Goal: Task Accomplishment & Management: Use online tool/utility

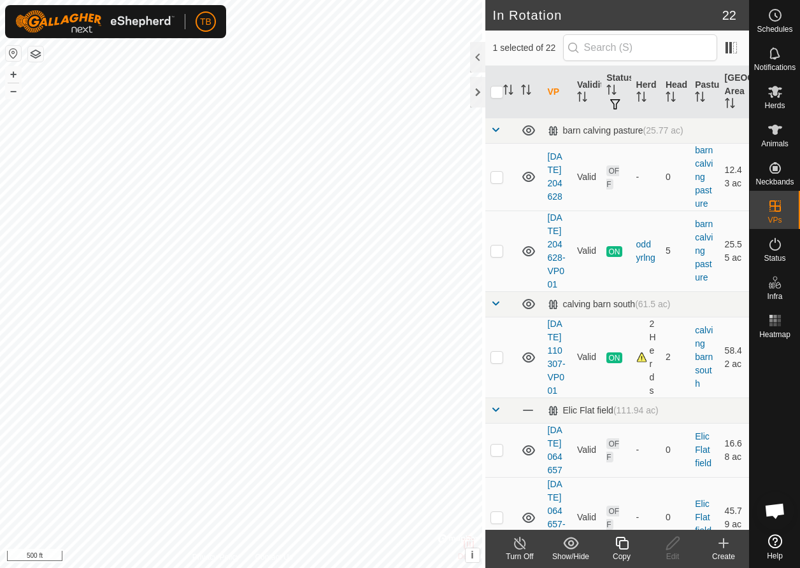
click at [620, 225] on icon at bounding box center [621, 543] width 13 height 13
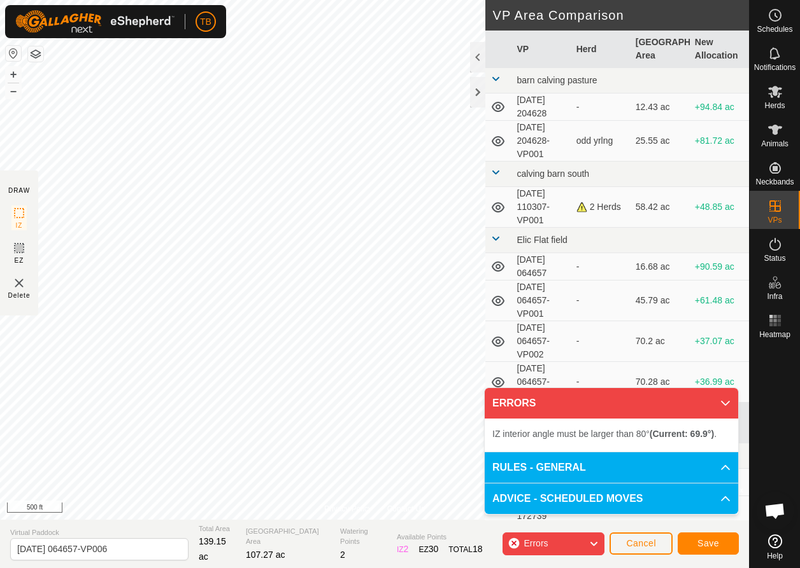
click at [679, 225] on span "Save" at bounding box center [708, 544] width 22 height 10
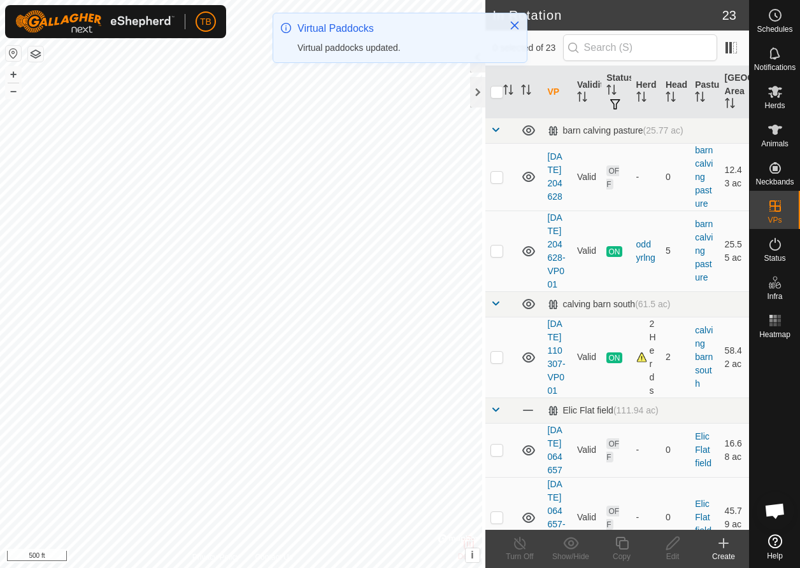
click at [679, 225] on icon at bounding box center [722, 543] width 15 height 15
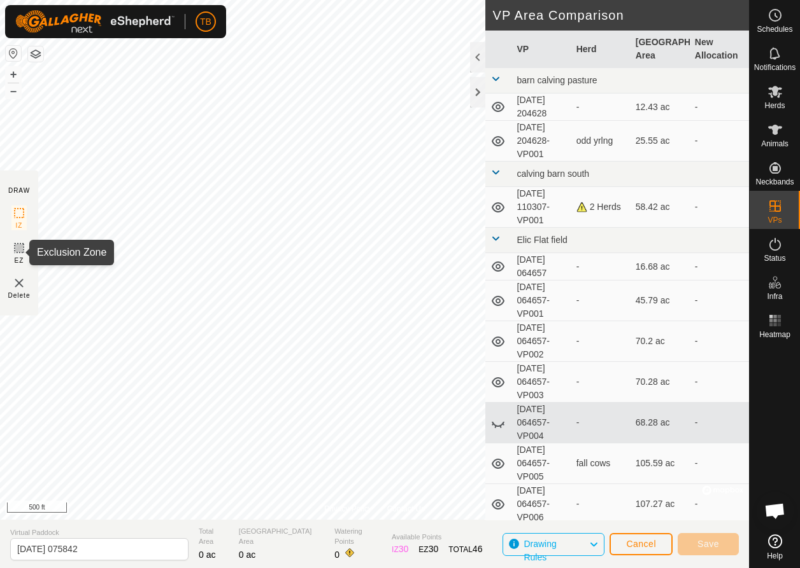
click at [20, 225] on icon at bounding box center [19, 248] width 8 height 8
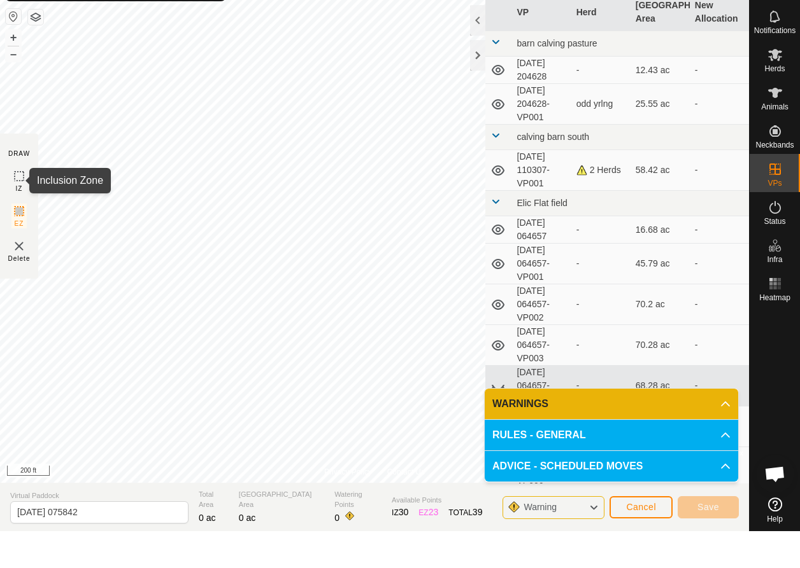
click at [20, 206] on icon at bounding box center [18, 213] width 15 height 15
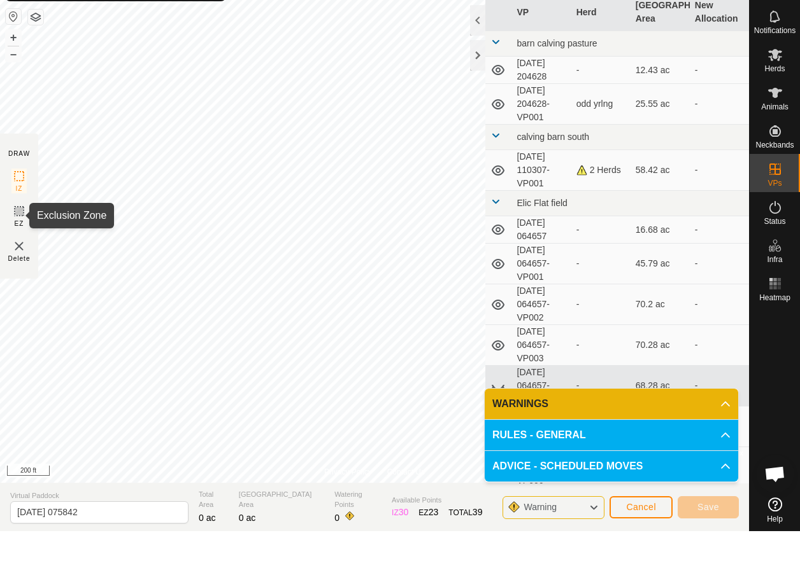
click at [17, 225] on icon at bounding box center [18, 248] width 15 height 15
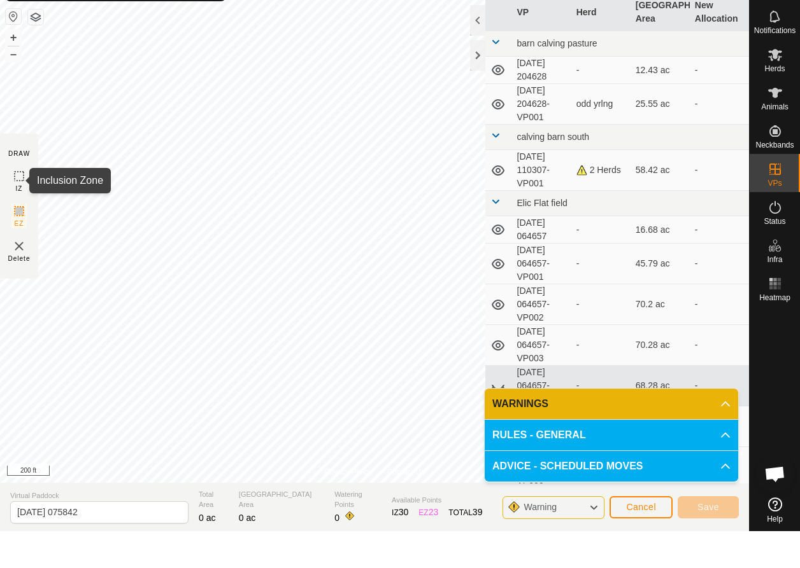
click at [22, 206] on icon at bounding box center [18, 213] width 15 height 15
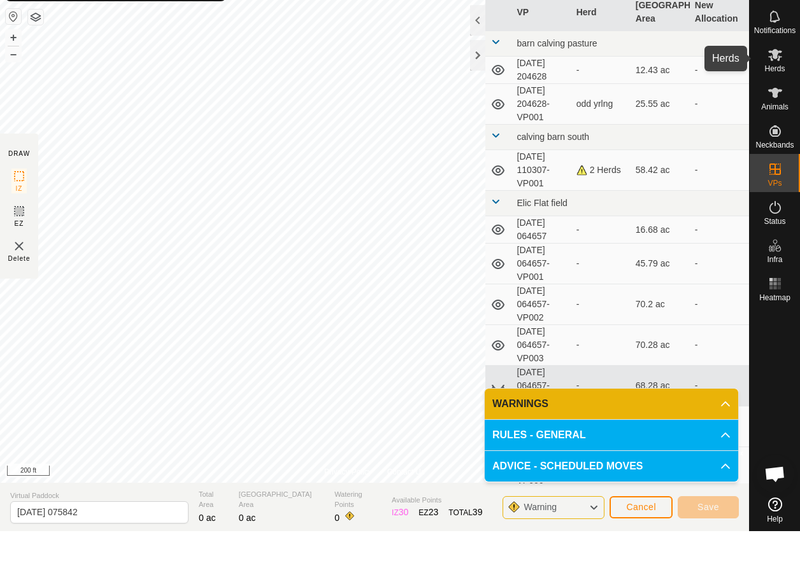
click at [679, 84] on icon at bounding box center [774, 91] width 15 height 15
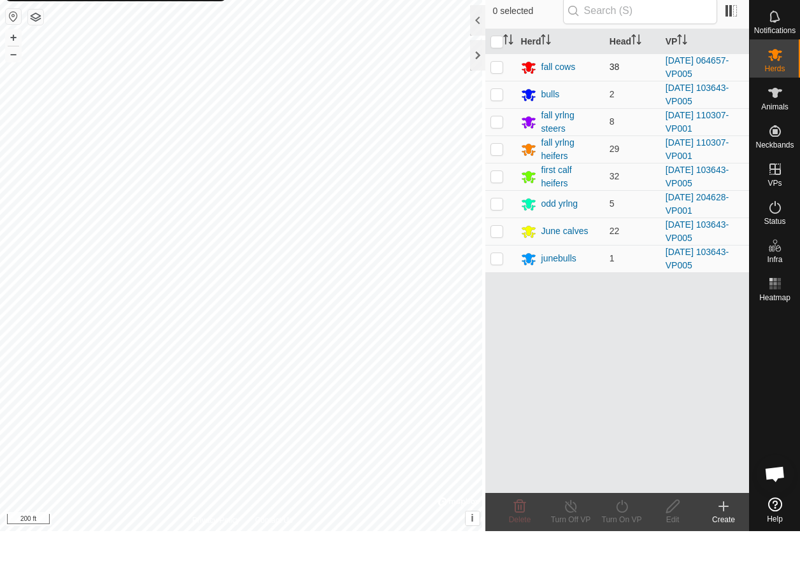
click at [493, 99] on p-checkbox at bounding box center [496, 104] width 13 height 10
checkbox input "true"
click at [624, 225] on icon at bounding box center [622, 543] width 16 height 15
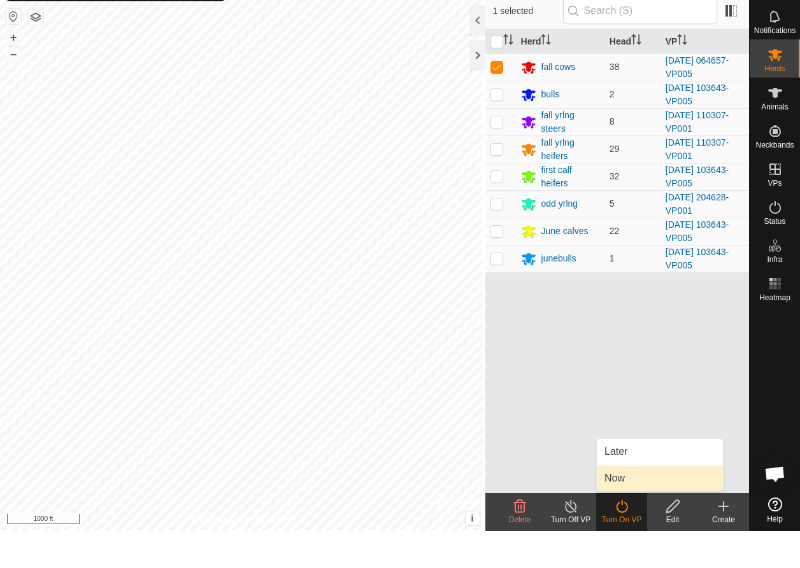
click at [611, 225] on link "Now" at bounding box center [659, 515] width 126 height 25
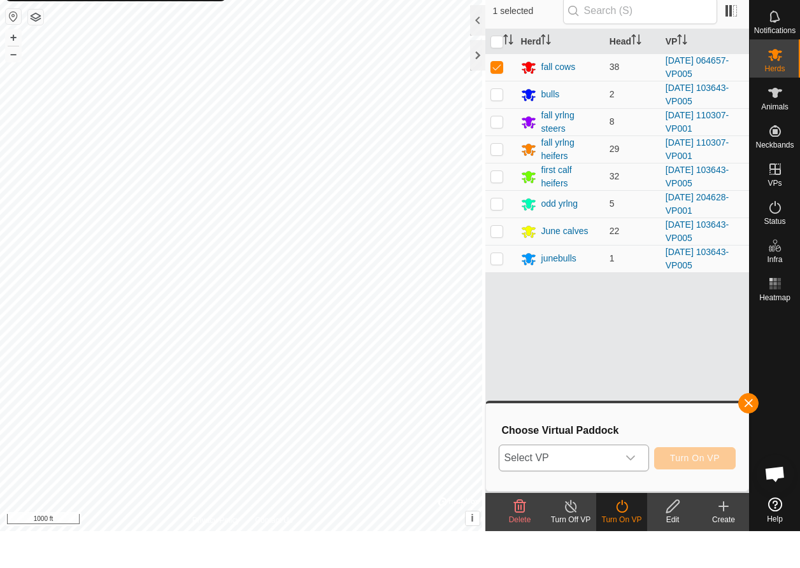
click at [621, 225] on div "dropdown trigger" at bounding box center [629, 495] width 25 height 25
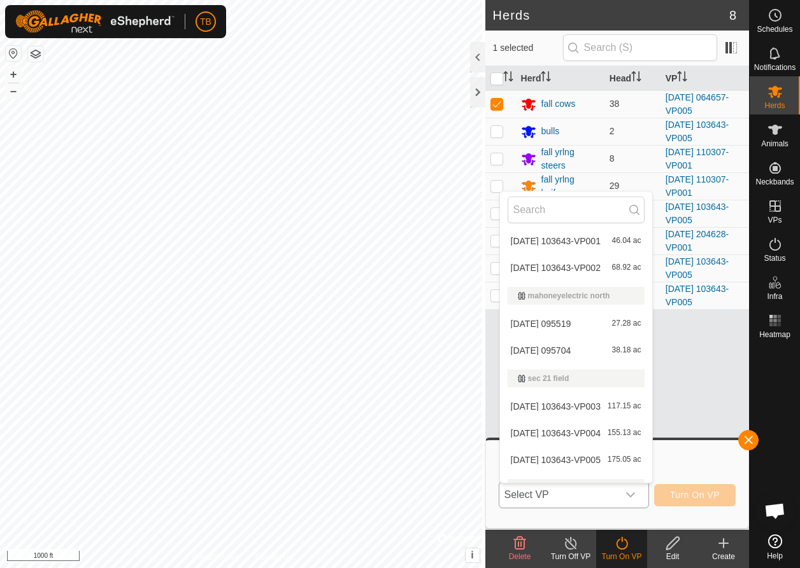
scroll to position [564, 0]
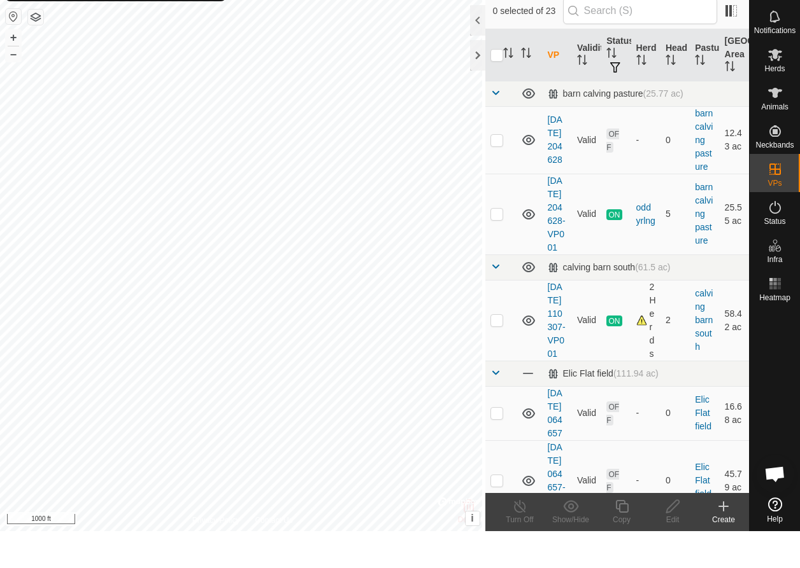
checkbox input "true"
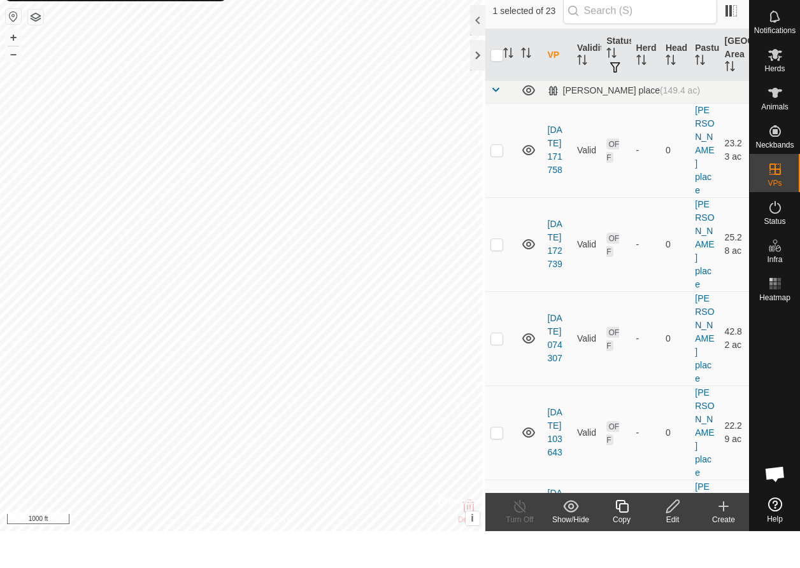
scroll to position [845, 0]
checkbox input "true"
checkbox input "false"
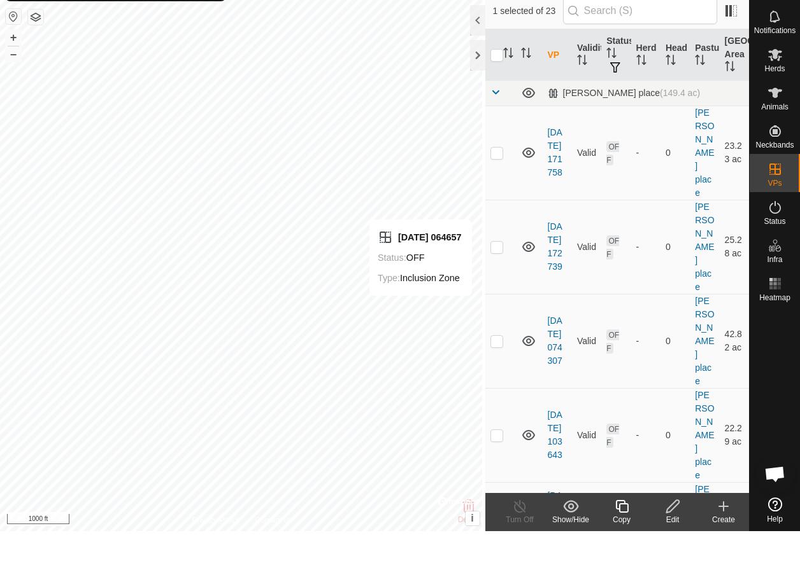
checkbox input "false"
checkbox input "true"
checkbox input "false"
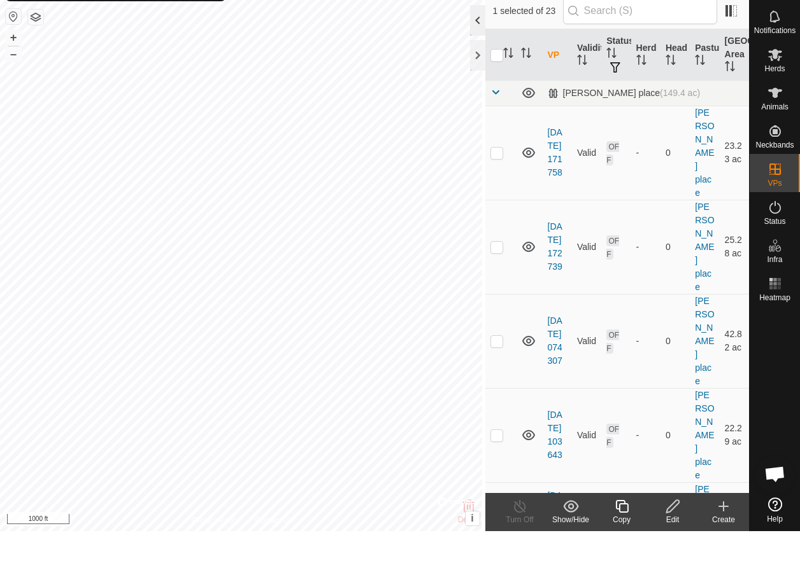
click at [470, 42] on div at bounding box center [477, 57] width 15 height 31
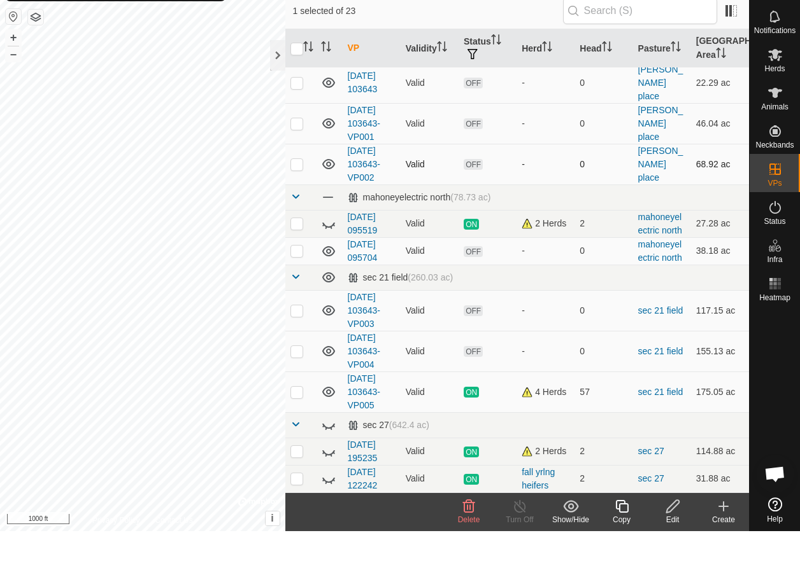
scroll to position [570, 0]
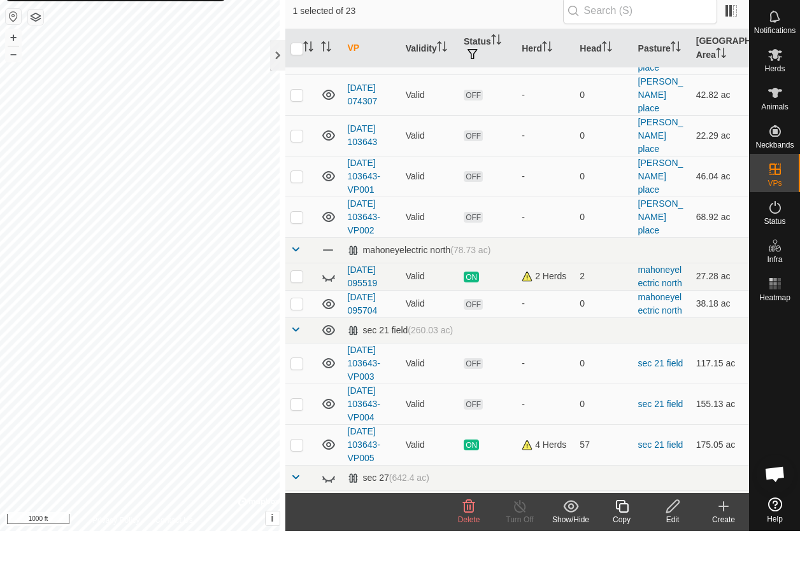
click at [467, 225] on icon at bounding box center [468, 543] width 15 height 15
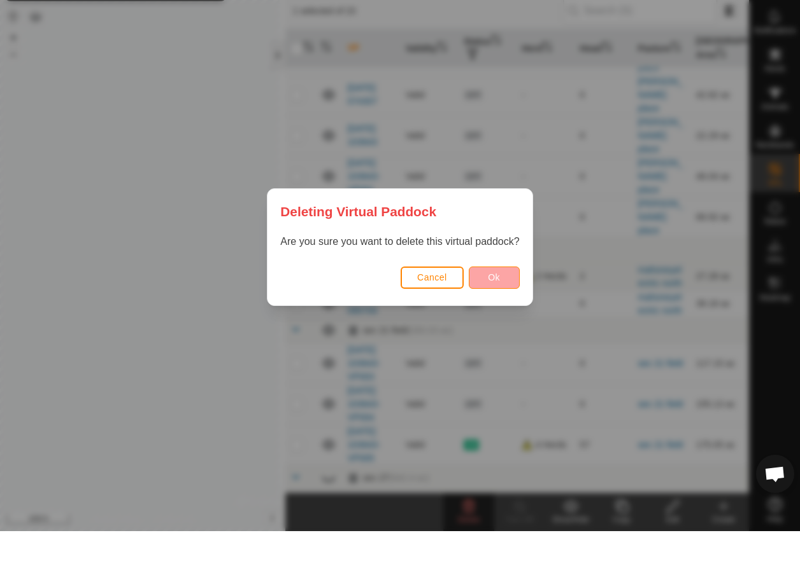
click at [496, 225] on button "Ok" at bounding box center [494, 315] width 51 height 22
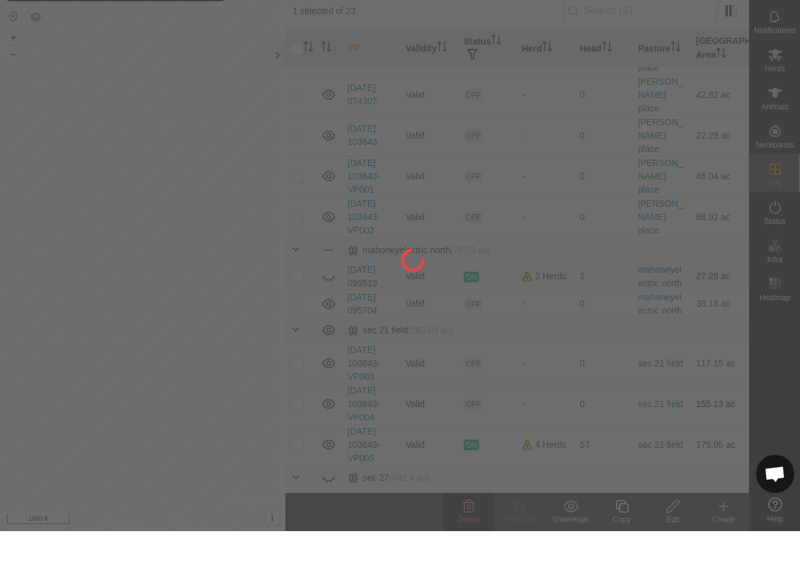
checkbox input "false"
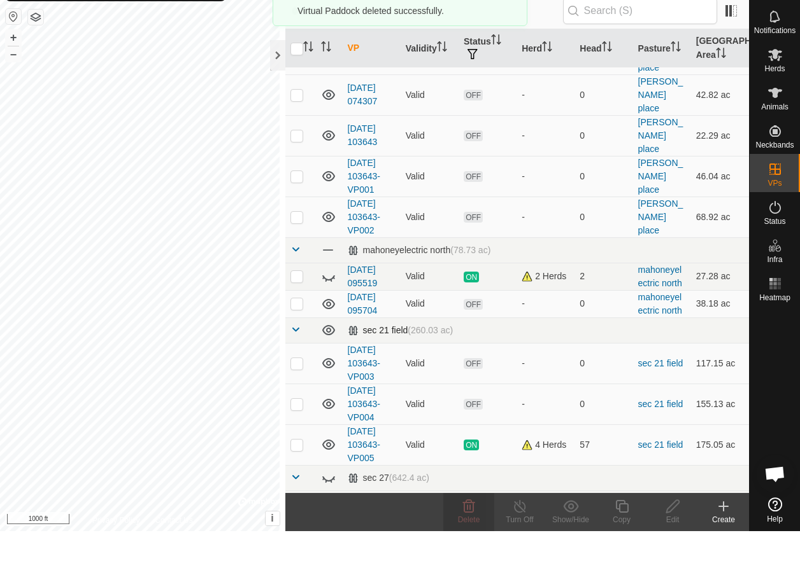
scroll to position [530, 0]
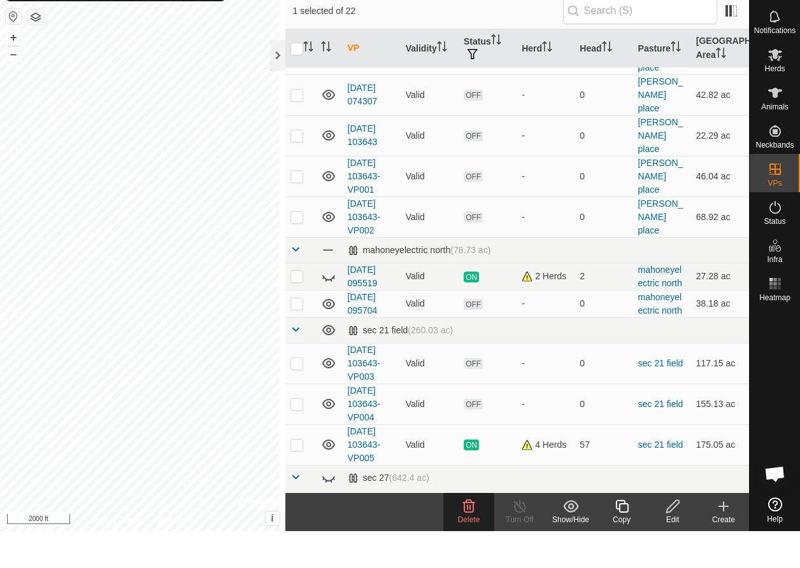
click at [465, 225] on icon at bounding box center [468, 543] width 15 height 15
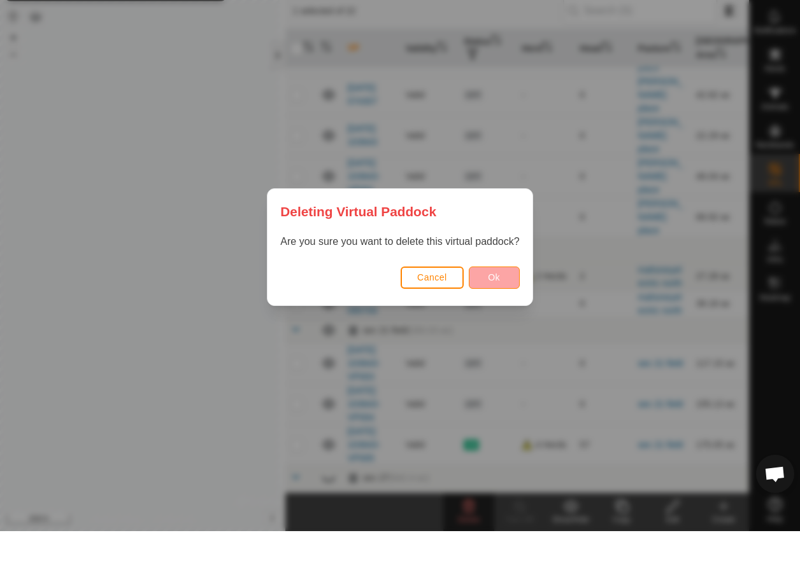
click at [494, 225] on span "Ok" at bounding box center [494, 314] width 12 height 10
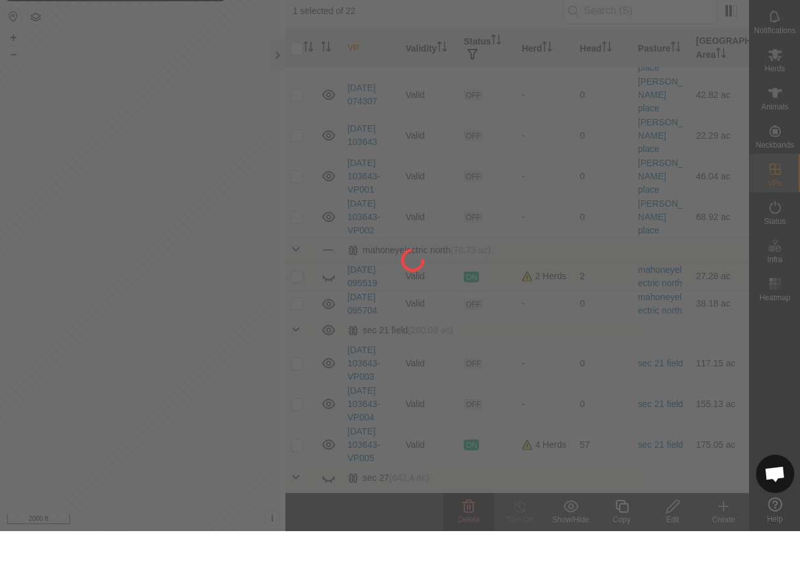
checkbox input "false"
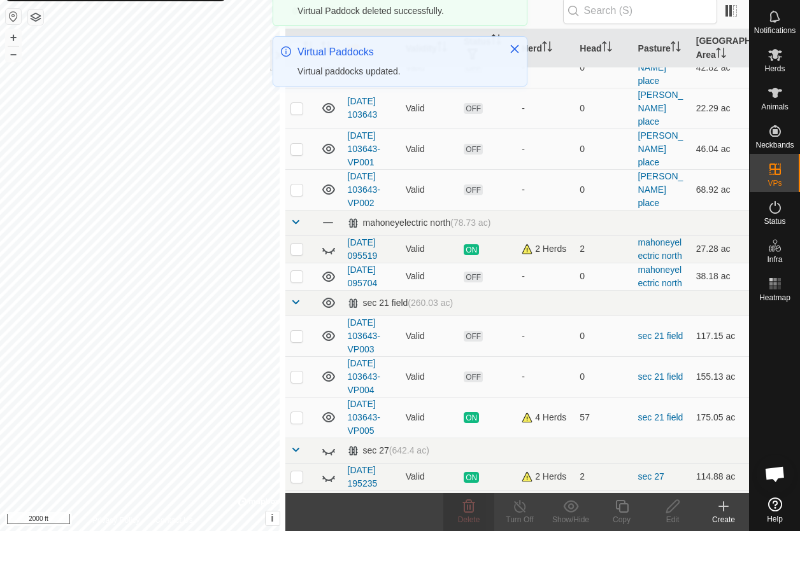
scroll to position [502, 0]
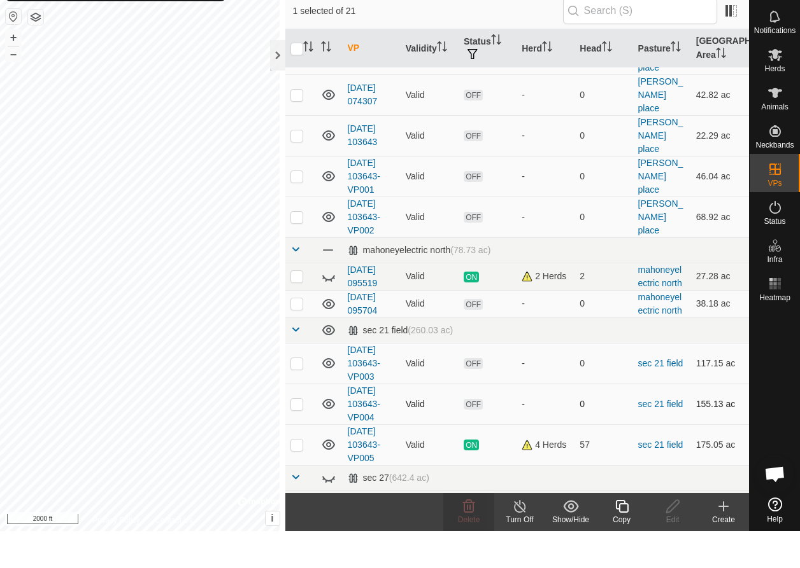
checkbox input "false"
checkbox input "true"
click at [679, 225] on icon at bounding box center [722, 543] width 15 height 15
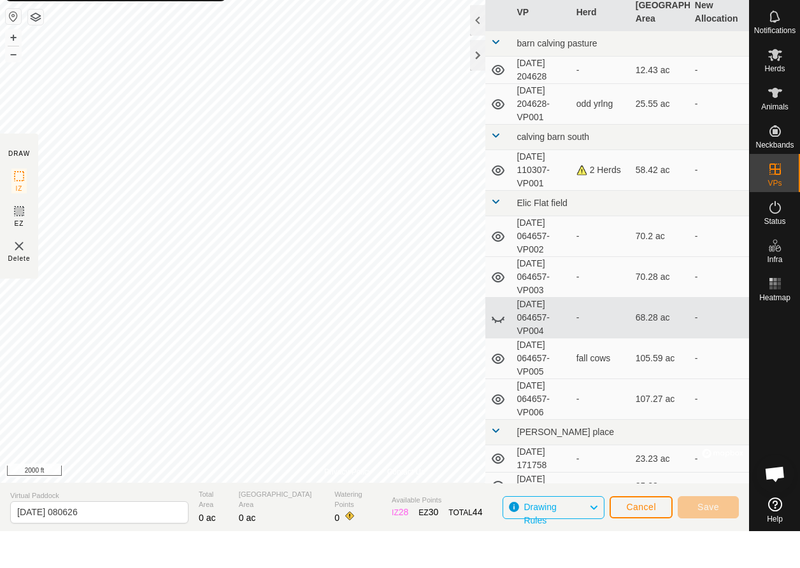
click at [649, 225] on span "Cancel" at bounding box center [641, 544] width 30 height 10
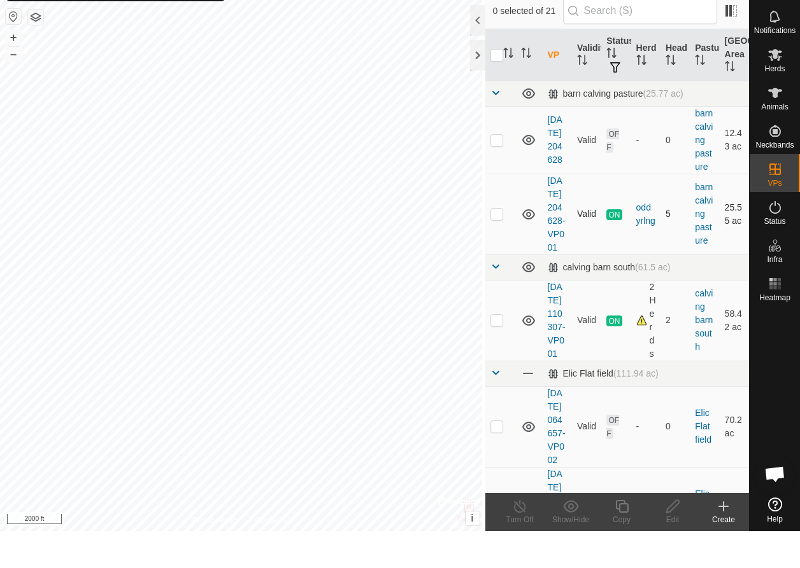
drag, startPoint x: 518, startPoint y: 246, endPoint x: 661, endPoint y: 285, distance: 147.8
click at [661, 225] on tr "[DATE] 204628-VP001 Valid ON odd yrlng 5 barn calving pasture 25.55 ac" at bounding box center [617, 251] width 264 height 81
drag, startPoint x: 765, startPoint y: 383, endPoint x: 777, endPoint y: 150, distance: 233.3
click at [679, 225] on div at bounding box center [774, 437] width 50 height 186
click at [679, 86] on icon at bounding box center [775, 92] width 14 height 12
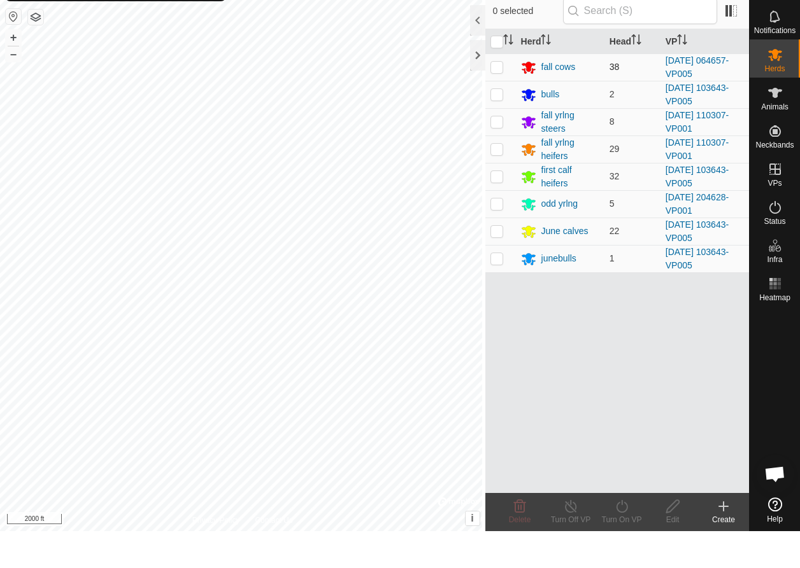
click at [490, 99] on p-checkbox at bounding box center [496, 104] width 13 height 10
checkbox input "true"
click at [629, 225] on icon at bounding box center [622, 543] width 16 height 15
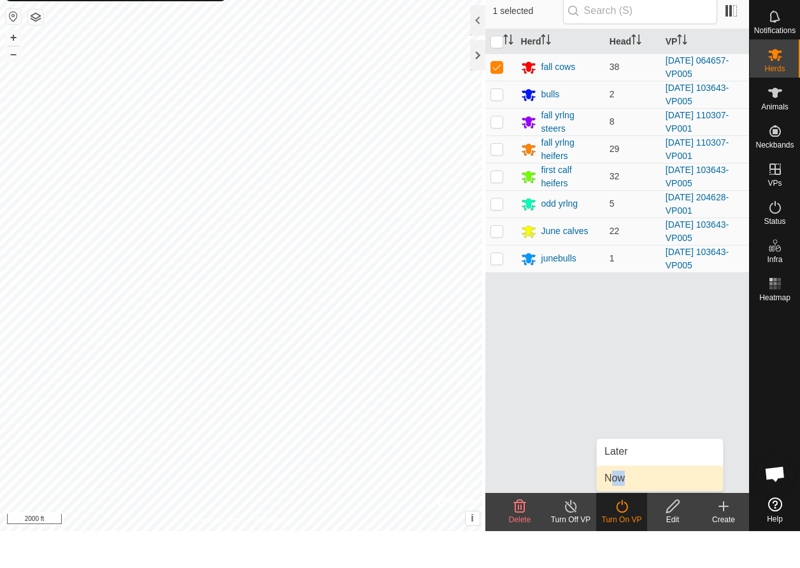
click at [613, 225] on link "Now" at bounding box center [659, 515] width 126 height 25
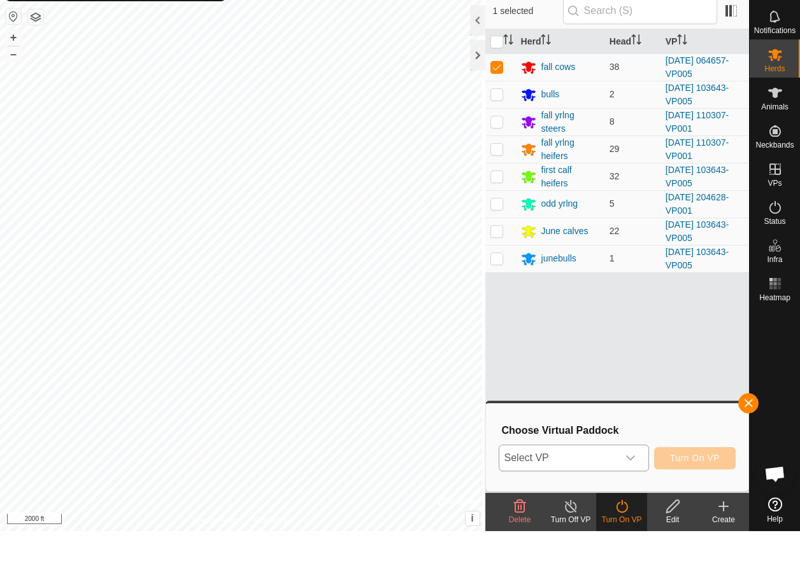
click at [626, 225] on icon "dropdown trigger" at bounding box center [630, 495] width 10 height 10
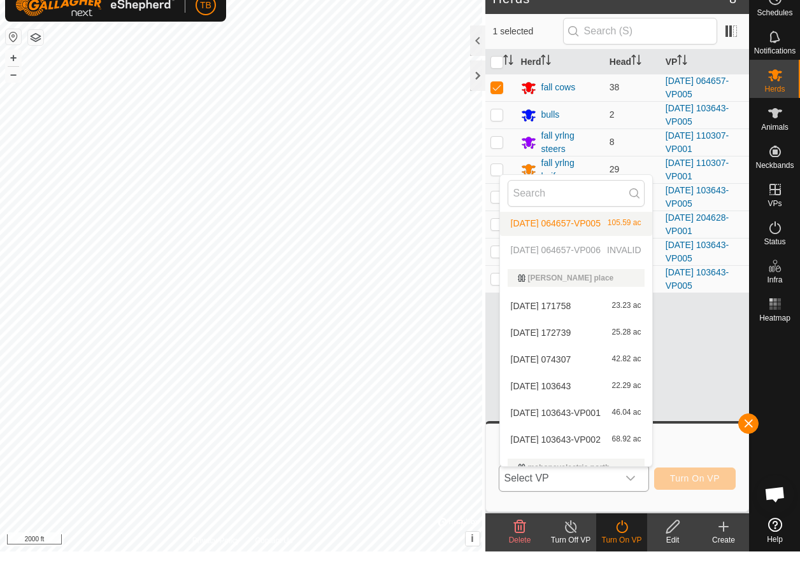
scroll to position [160, 0]
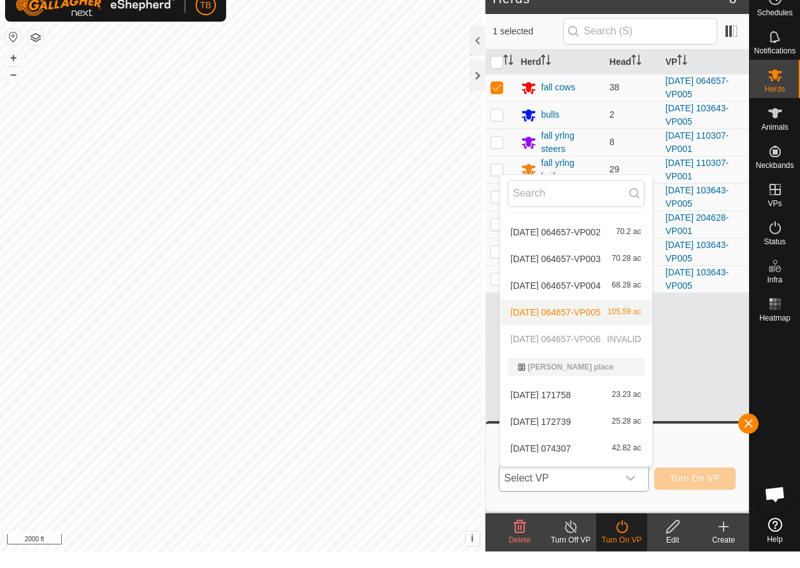
click at [568, 225] on p-selectitem "[DATE] 064657-VP006 INVALID" at bounding box center [576, 355] width 152 height 25
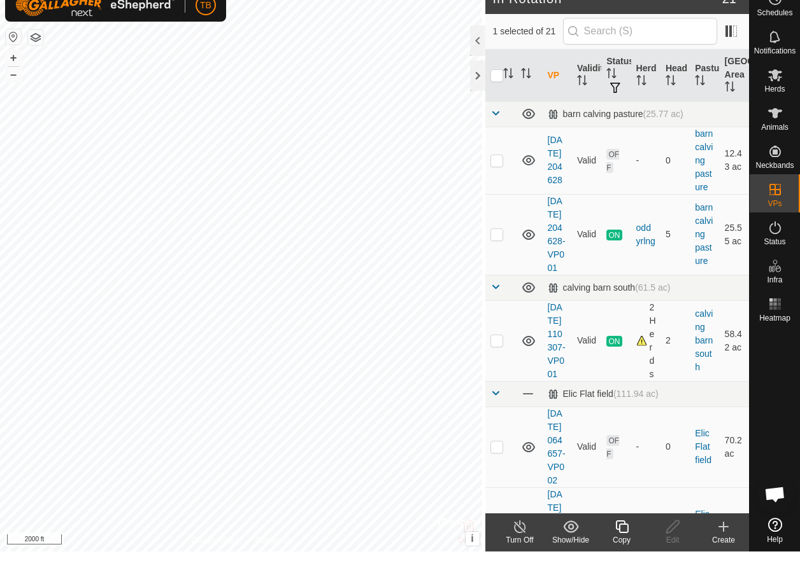
click at [621, 225] on icon at bounding box center [622, 543] width 16 height 15
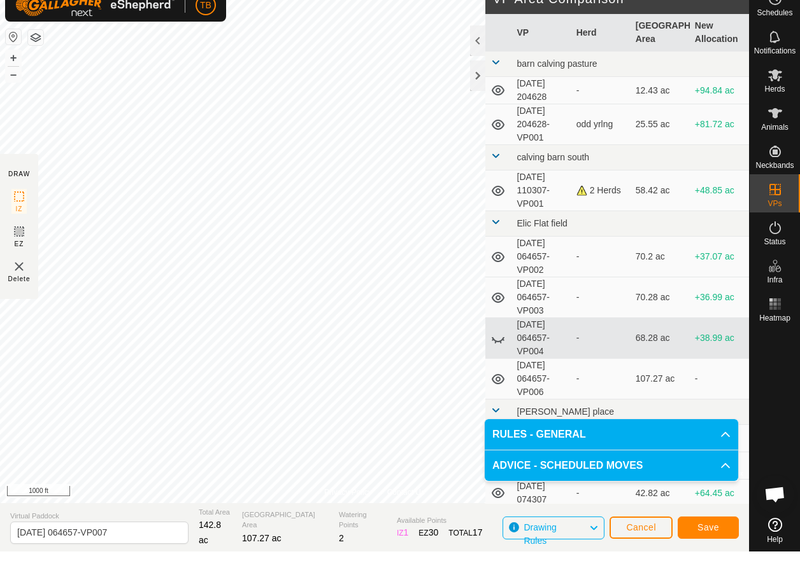
click at [679, 225] on span "Save" at bounding box center [708, 544] width 22 height 10
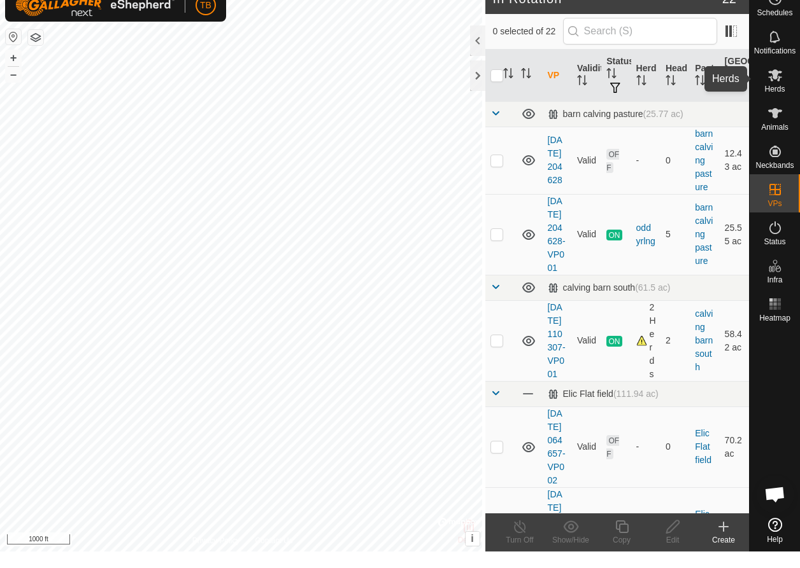
click at [679, 86] on icon at bounding box center [775, 92] width 14 height 12
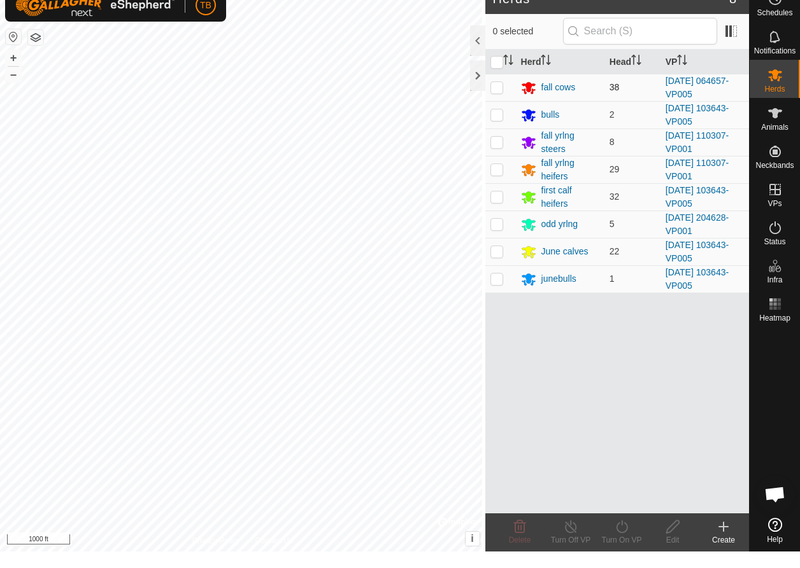
click at [493, 99] on p-checkbox at bounding box center [496, 104] width 13 height 10
checkbox input "true"
click at [621, 225] on icon at bounding box center [622, 543] width 16 height 15
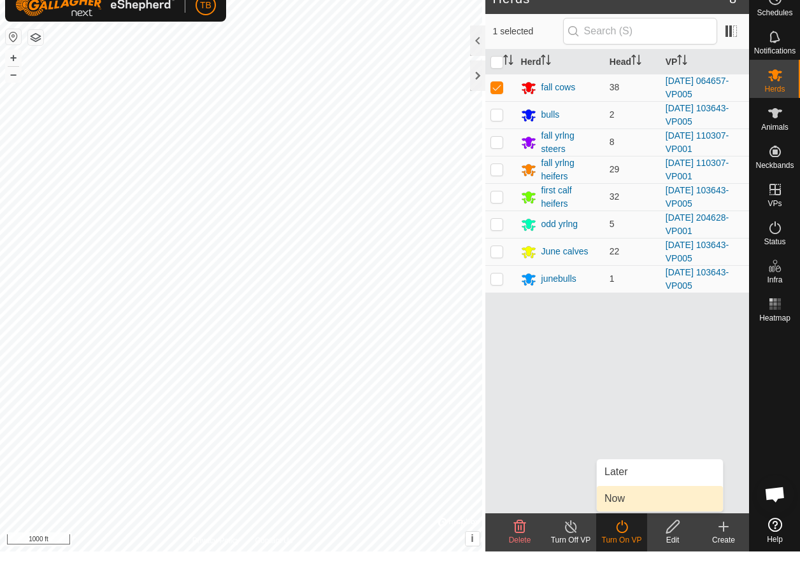
click at [626, 225] on link "Now" at bounding box center [659, 515] width 126 height 25
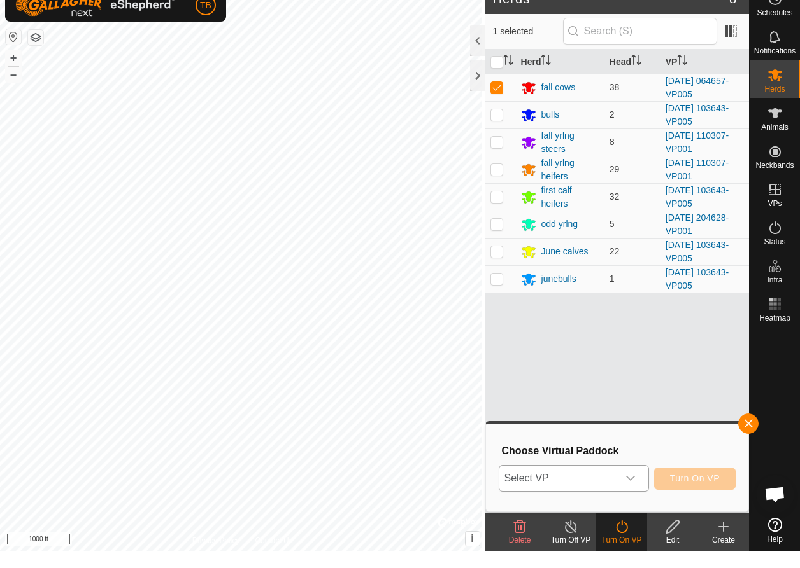
click at [626, 225] on icon "dropdown trigger" at bounding box center [630, 495] width 10 height 10
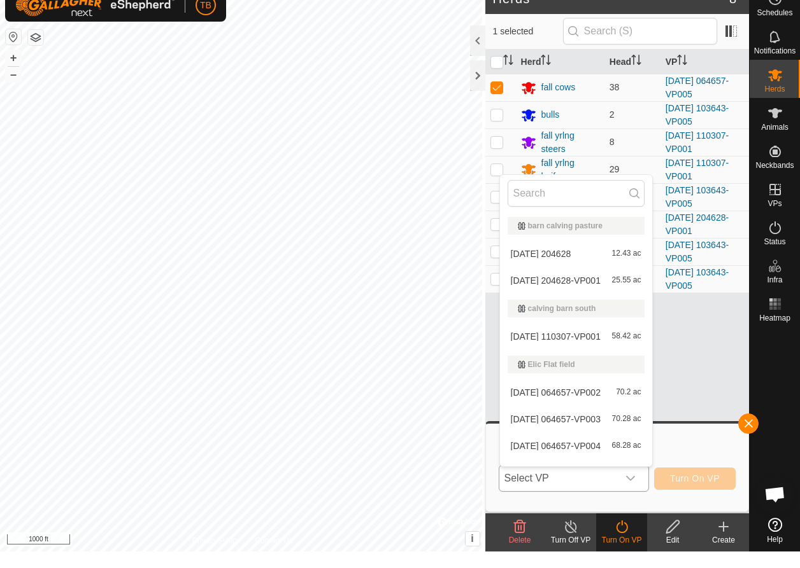
click at [630, 225] on icon "dropdown trigger" at bounding box center [630, 495] width 10 height 10
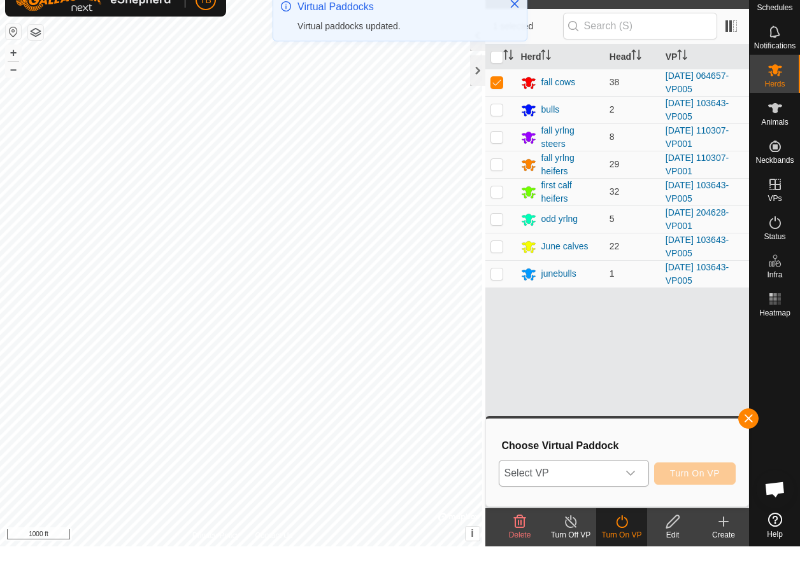
click at [626, 225] on icon "dropdown trigger" at bounding box center [630, 495] width 10 height 10
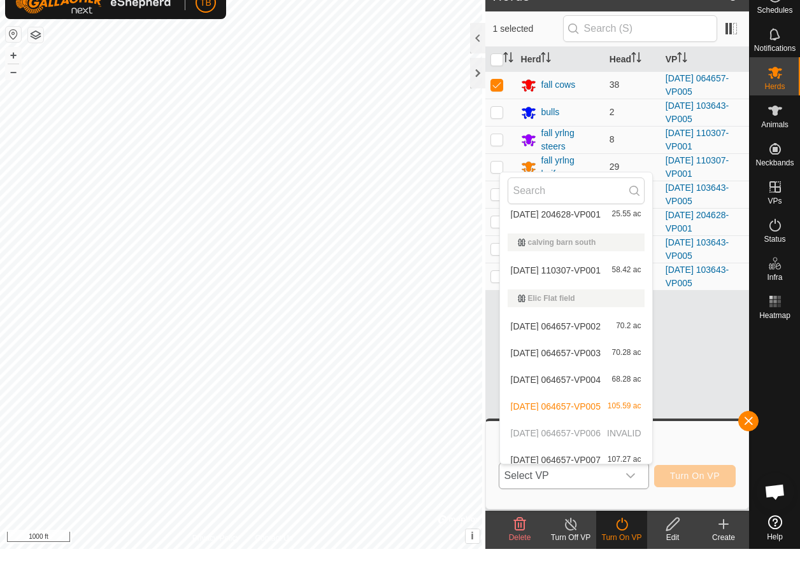
scroll to position [76, 0]
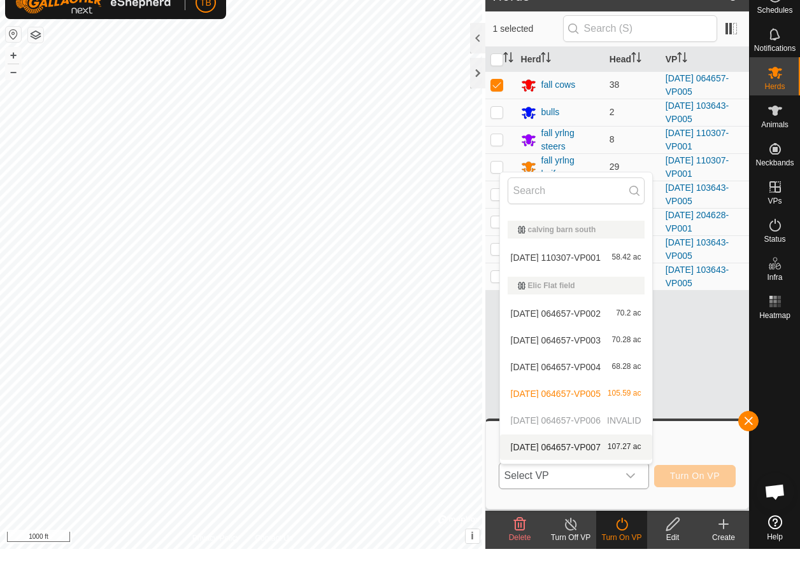
click at [560, 225] on li "[DATE] 064657-VP007 107.27 ac" at bounding box center [576, 466] width 152 height 25
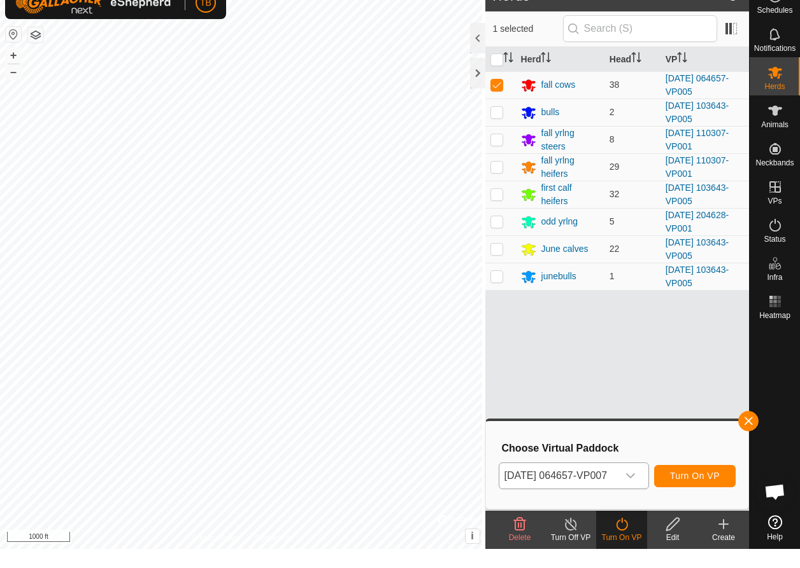
click at [679, 225] on span "Turn On VP" at bounding box center [695, 495] width 50 height 10
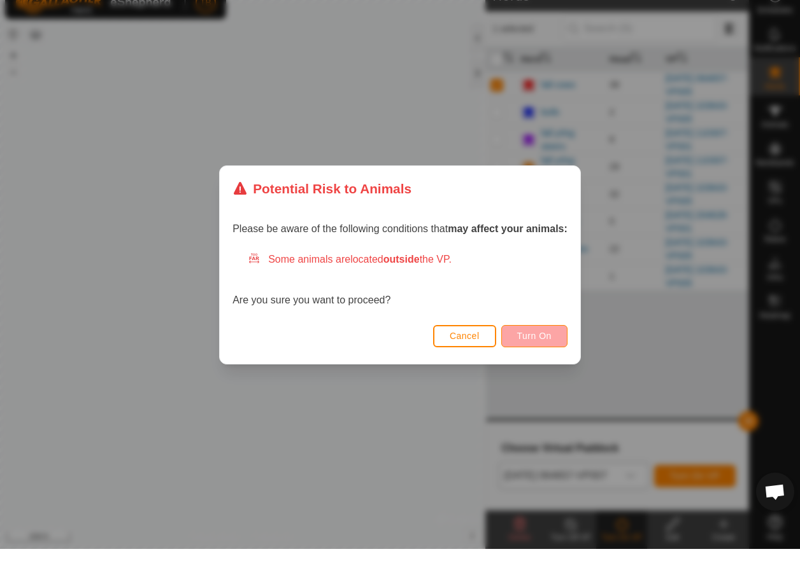
click at [535, 225] on span "Turn On" at bounding box center [534, 355] width 34 height 10
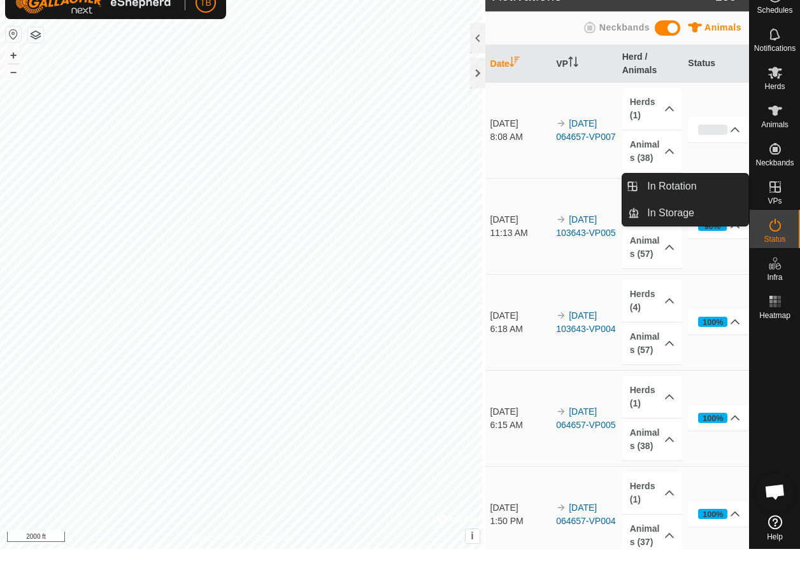
click at [679, 201] on icon at bounding box center [774, 206] width 11 height 11
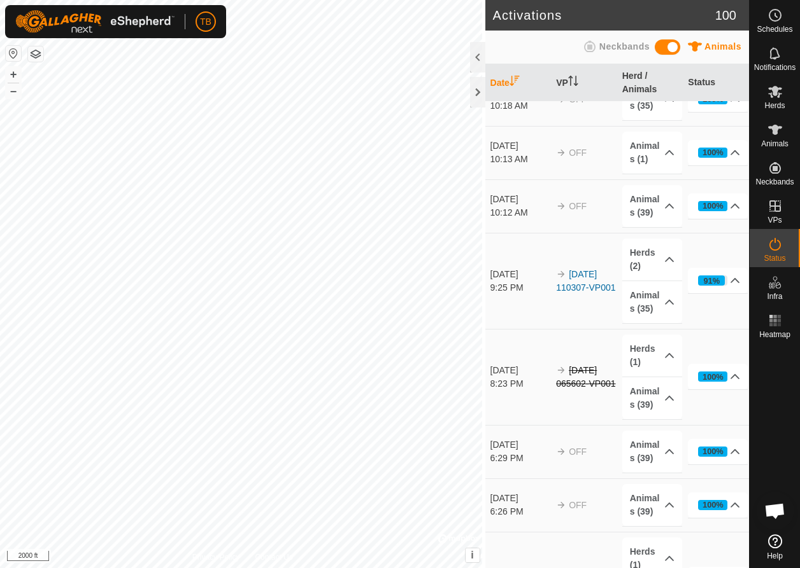
scroll to position [959, 0]
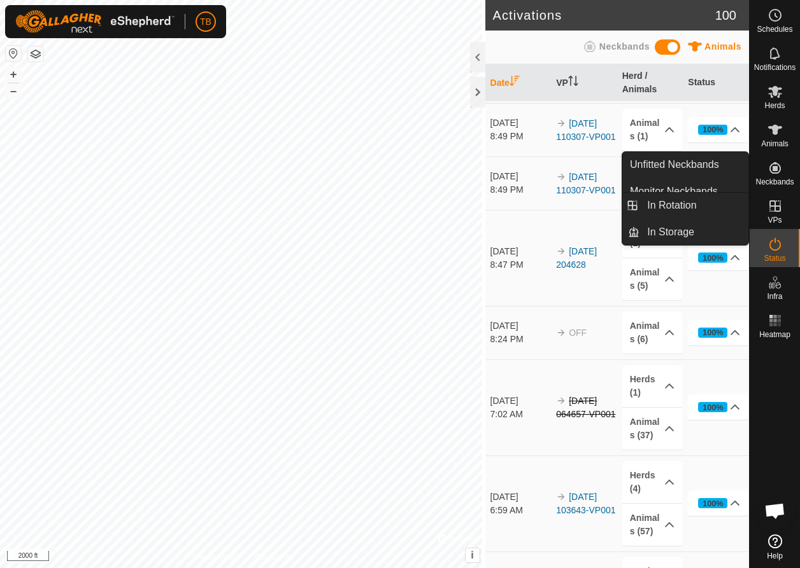
click at [679, 210] on icon at bounding box center [774, 206] width 15 height 15
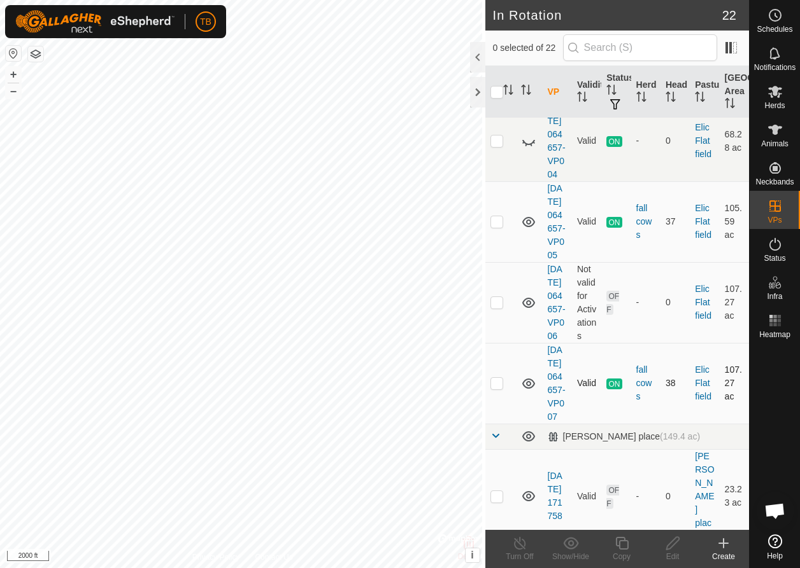
scroll to position [633, 0]
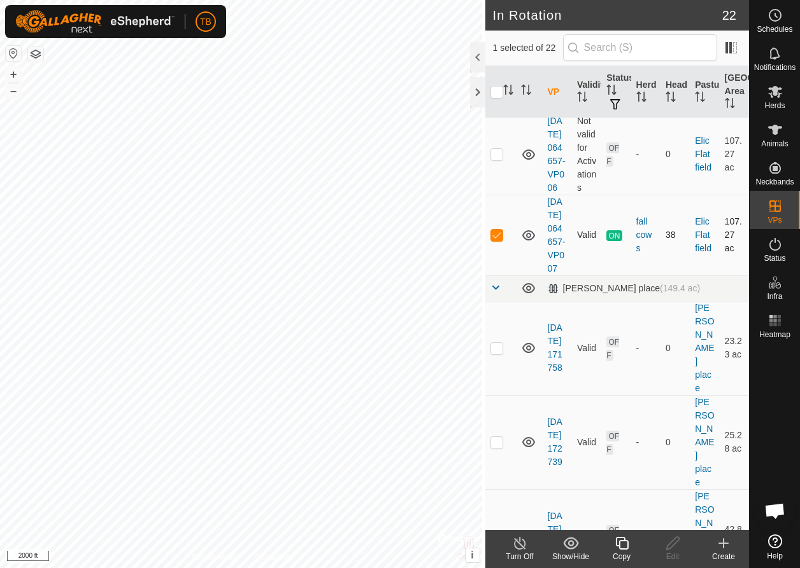
checkbox input "false"
checkbox input "true"
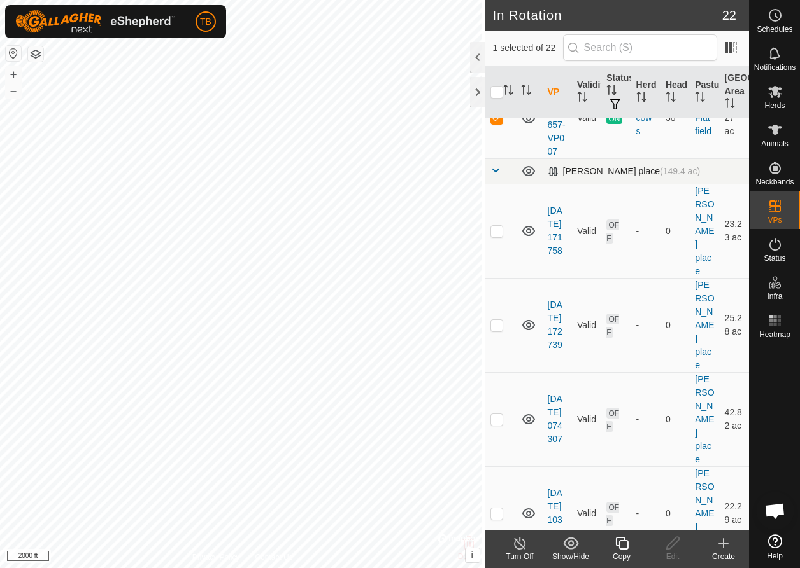
scroll to position [861, 0]
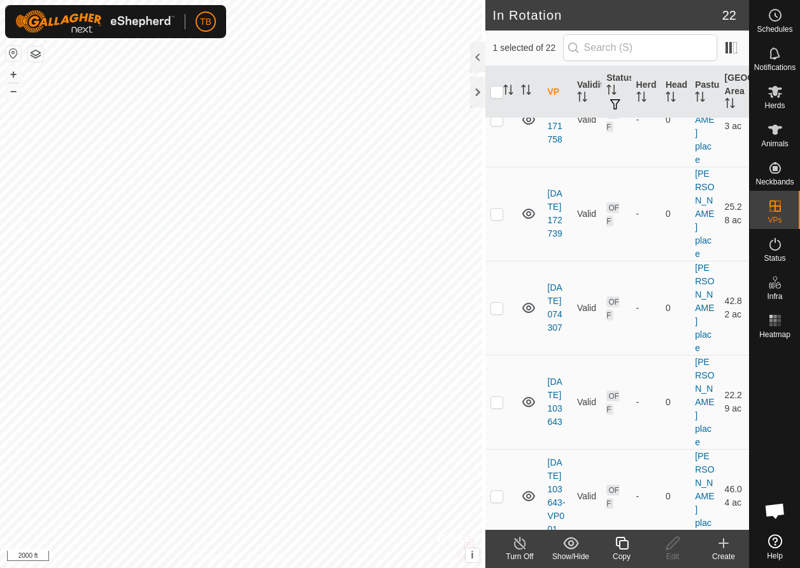
click at [679, 225] on icon at bounding box center [723, 543] width 0 height 9
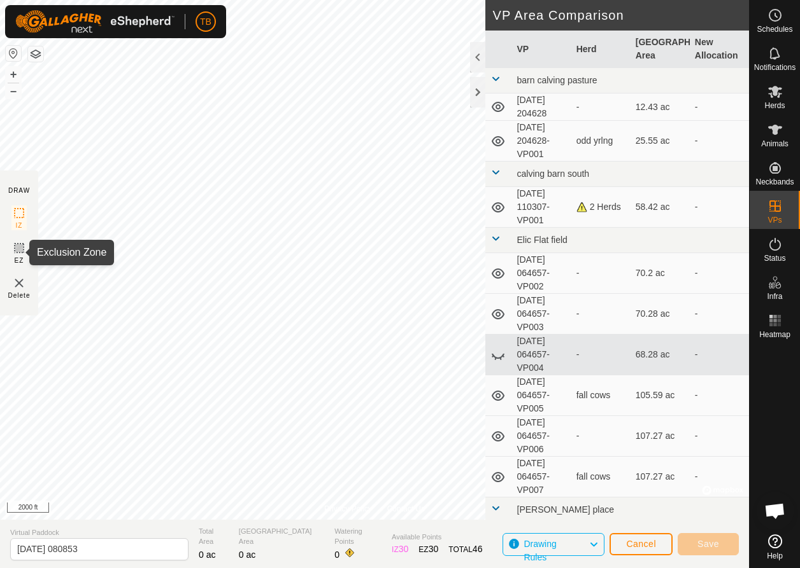
click at [22, 225] on icon at bounding box center [18, 248] width 15 height 15
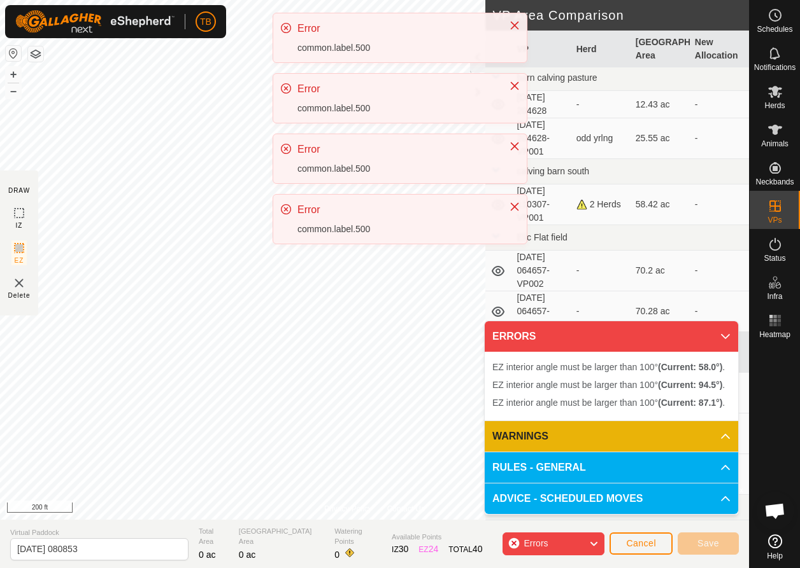
drag, startPoint x: 516, startPoint y: 22, endPoint x: 517, endPoint y: 58, distance: 36.3
click at [516, 22] on icon "Close" at bounding box center [514, 25] width 10 height 10
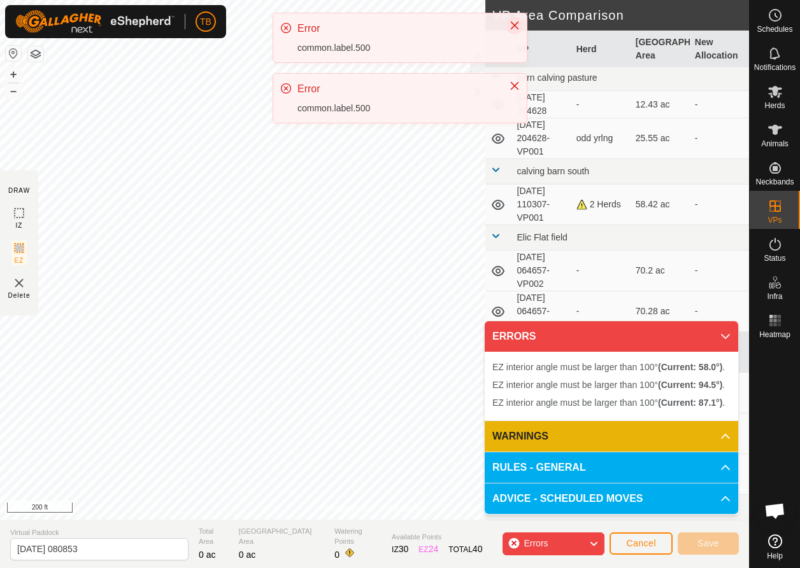
click at [520, 27] on button "Close" at bounding box center [514, 26] width 18 height 18
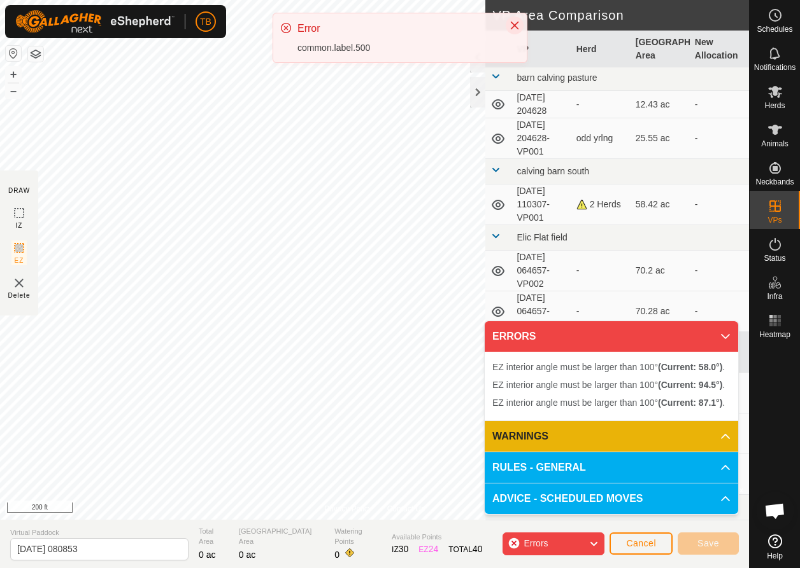
click at [519, 24] on icon "Close" at bounding box center [514, 25] width 10 height 10
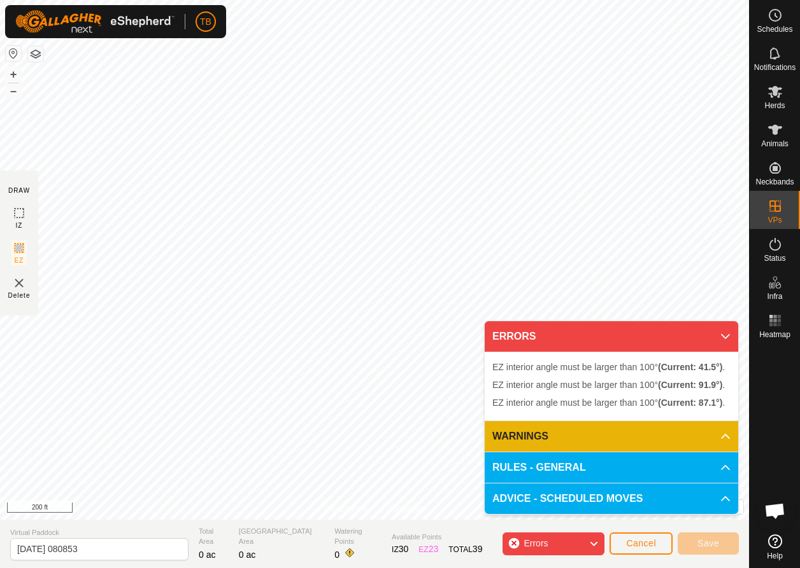
click at [560, 225] on div "Errors" at bounding box center [553, 544] width 102 height 23
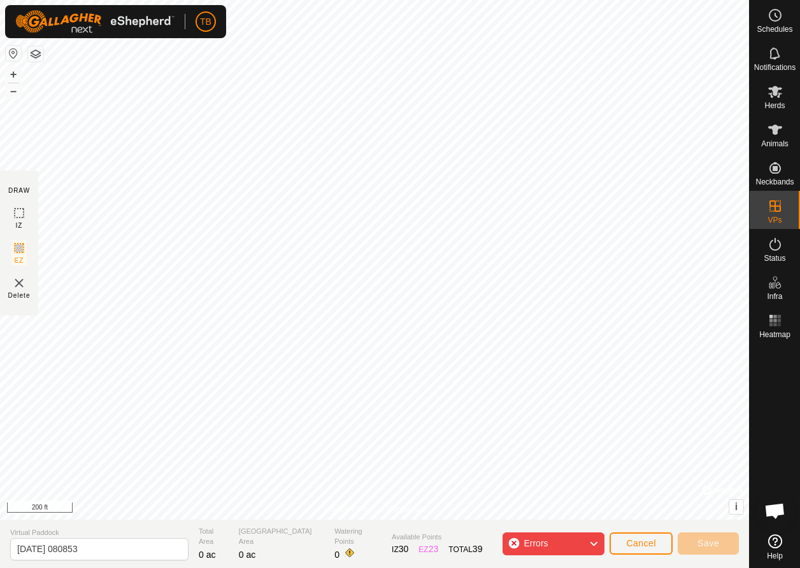
click at [652, 225] on span "Cancel" at bounding box center [641, 544] width 30 height 10
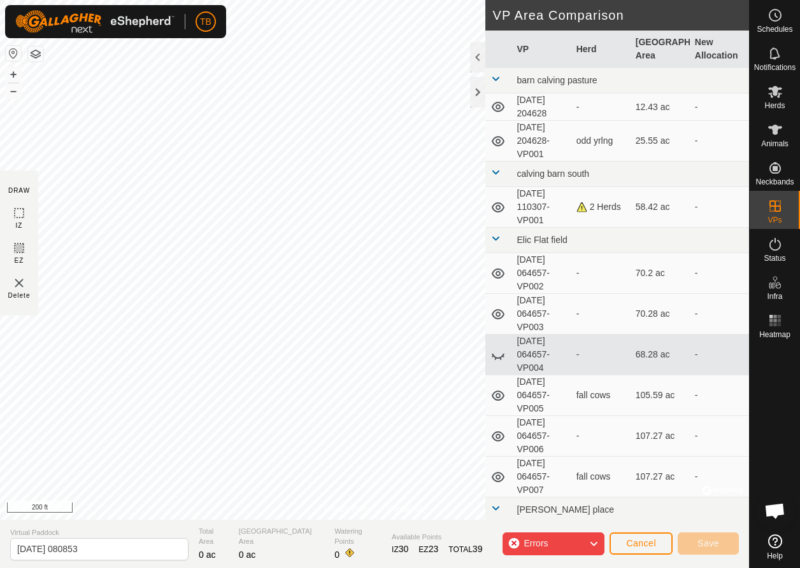
click at [597, 225] on icon at bounding box center [593, 544] width 10 height 17
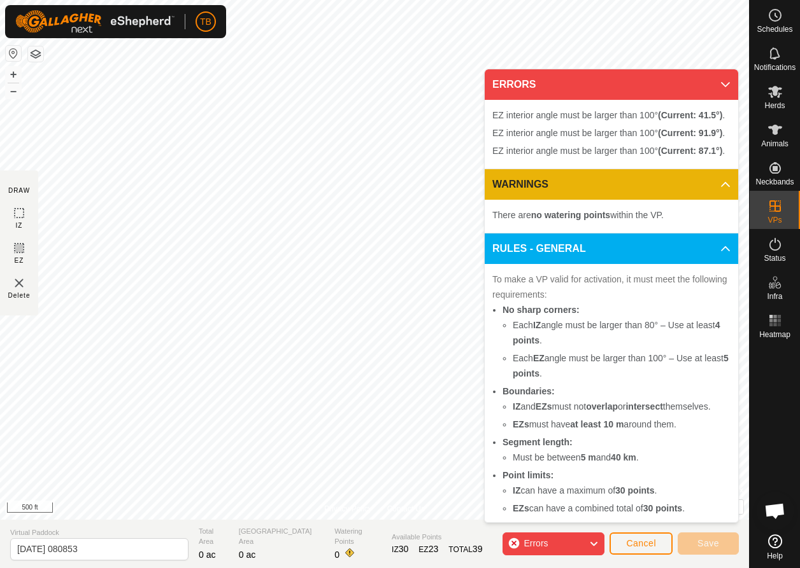
click at [659, 225] on button "Cancel" at bounding box center [640, 544] width 63 height 22
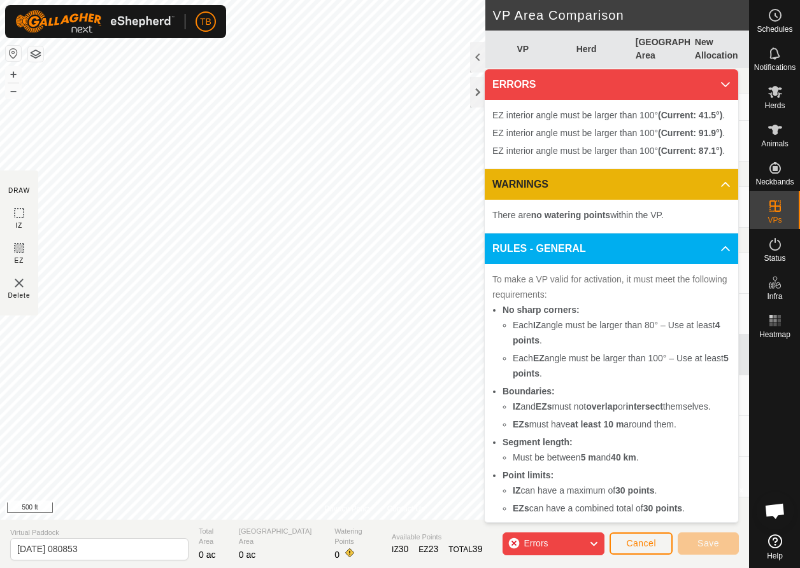
click at [659, 225] on button "Cancel" at bounding box center [640, 544] width 63 height 22
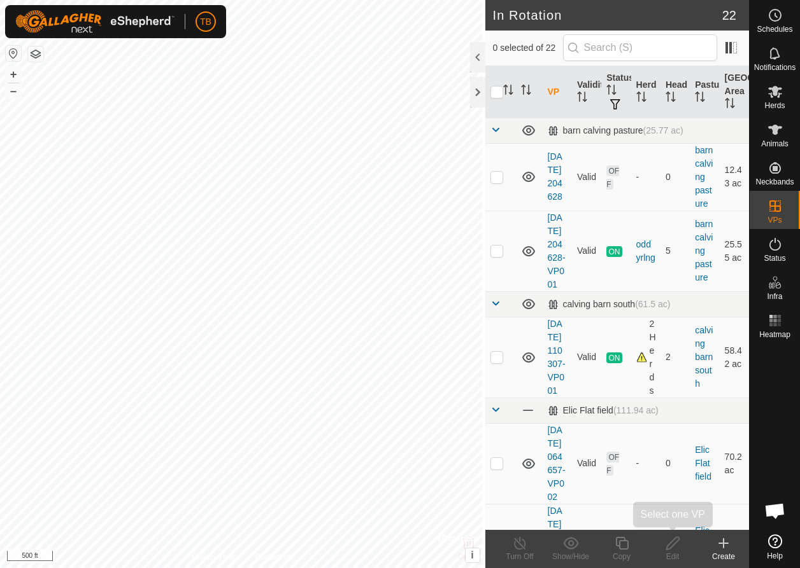
click at [659, 225] on edit-svg-icon at bounding box center [672, 543] width 51 height 15
checkbox input "true"
click at [679, 225] on icon at bounding box center [723, 543] width 0 height 9
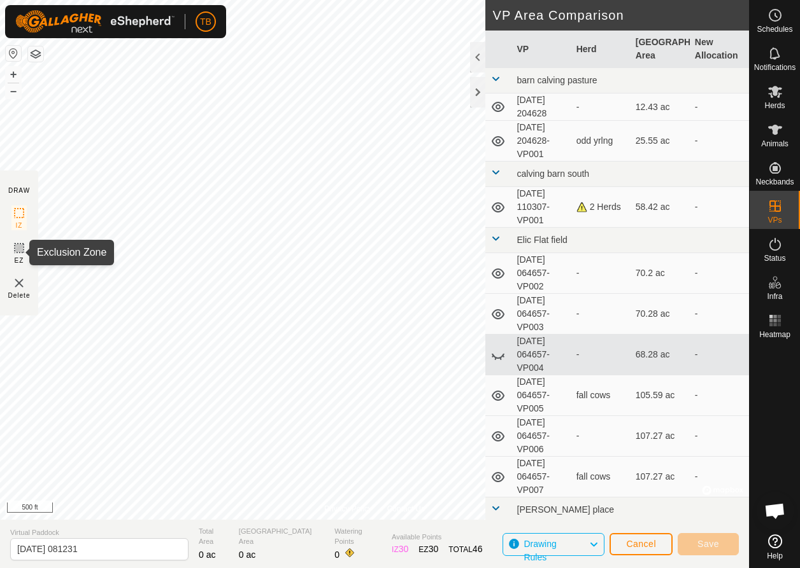
click at [16, 225] on icon at bounding box center [18, 248] width 15 height 15
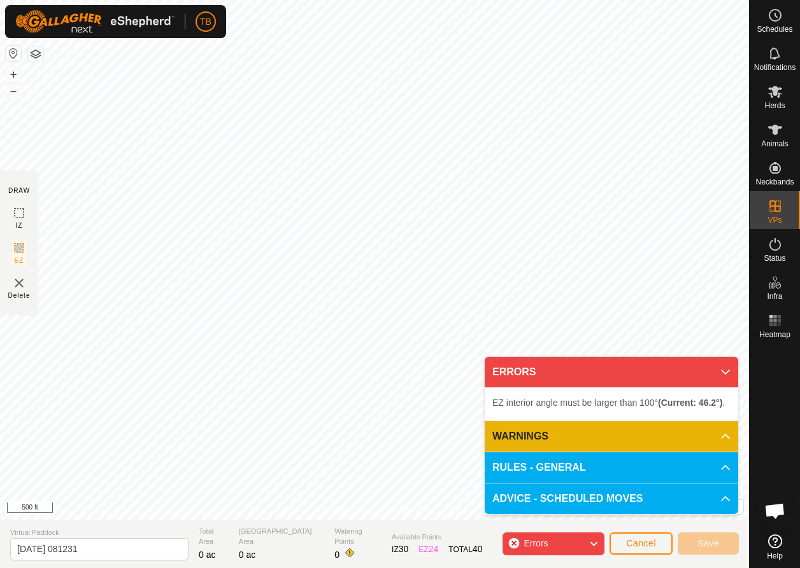
click at [626, 225] on span "Cancel" at bounding box center [641, 544] width 30 height 10
click at [635, 225] on span "Cancel" at bounding box center [641, 544] width 30 height 10
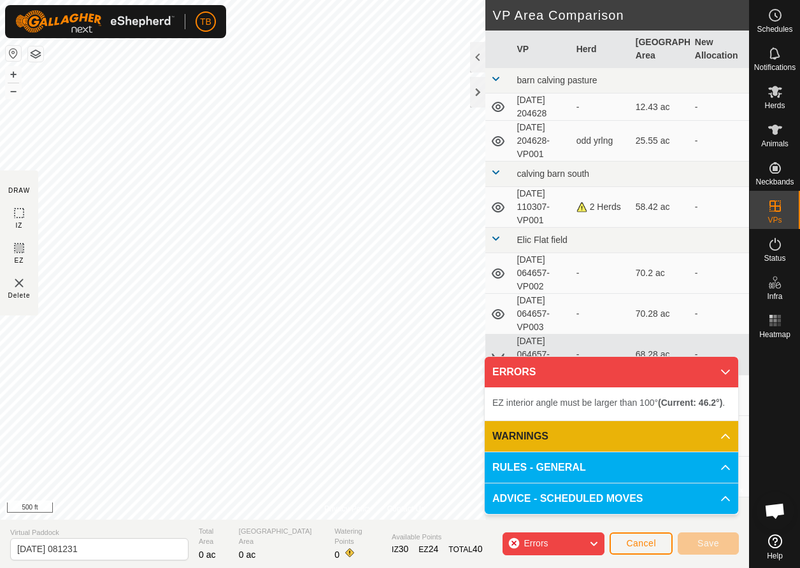
click at [635, 225] on span "Cancel" at bounding box center [641, 544] width 30 height 10
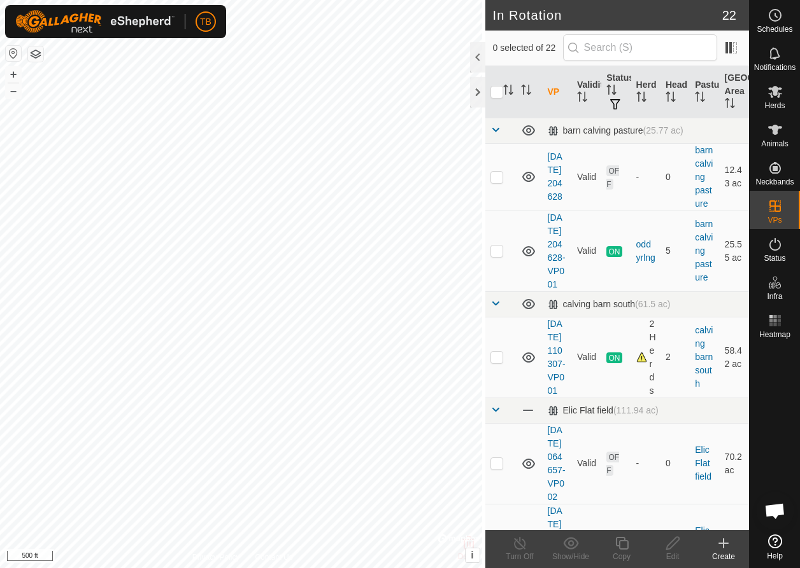
click at [679, 225] on icon at bounding box center [723, 544] width 9 height 0
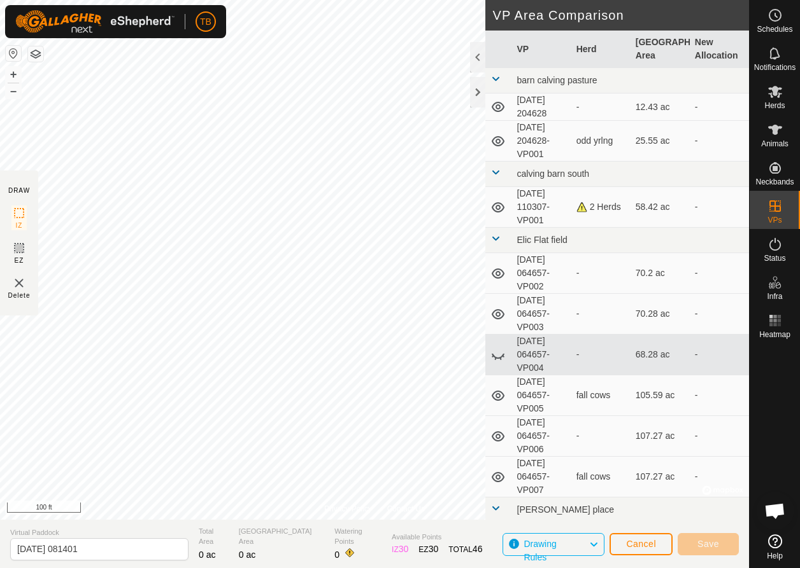
click at [0, 214] on html "TB Schedules Notifications Herds Animals Neckbands VPs Status Infra Heatmap Hel…" at bounding box center [400, 284] width 800 height 568
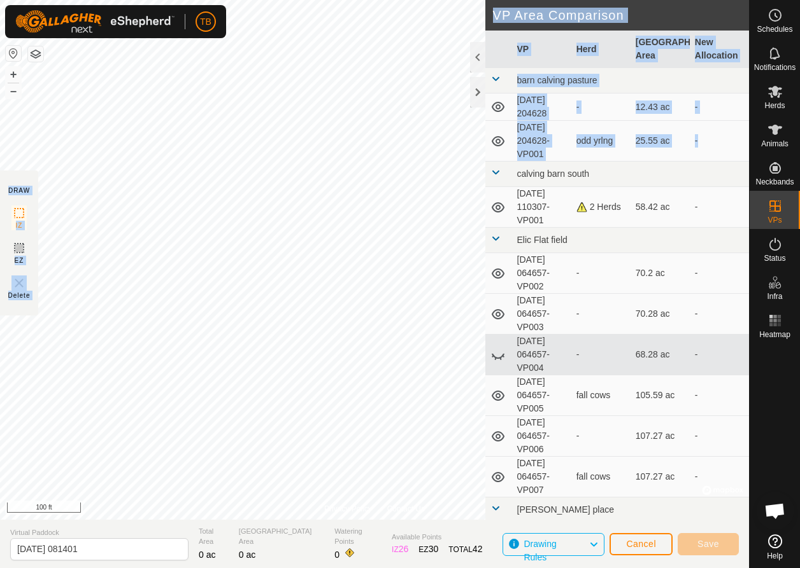
click at [376, 166] on div "Privacy Policy Contact Us + – ⇧ i © Mapbox , © OpenStreetMap , Improve this map…" at bounding box center [374, 284] width 749 height 568
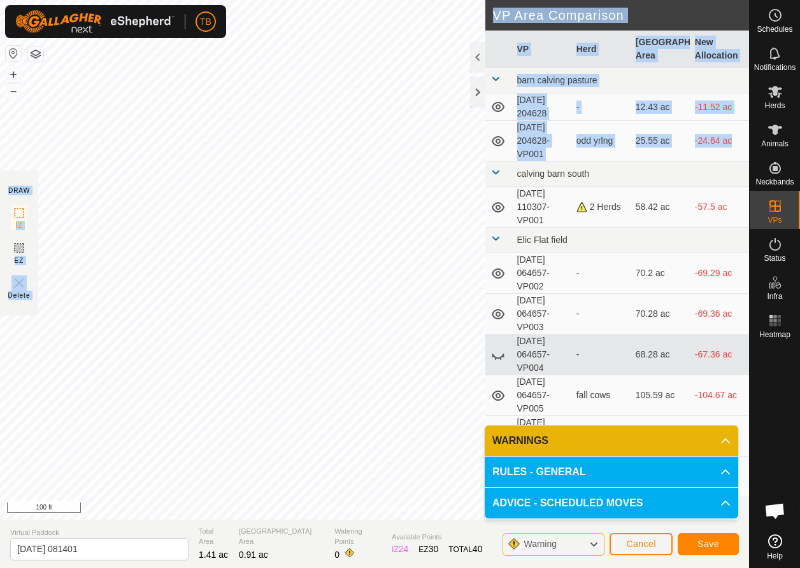
click at [679, 225] on span "Save" at bounding box center [708, 544] width 22 height 10
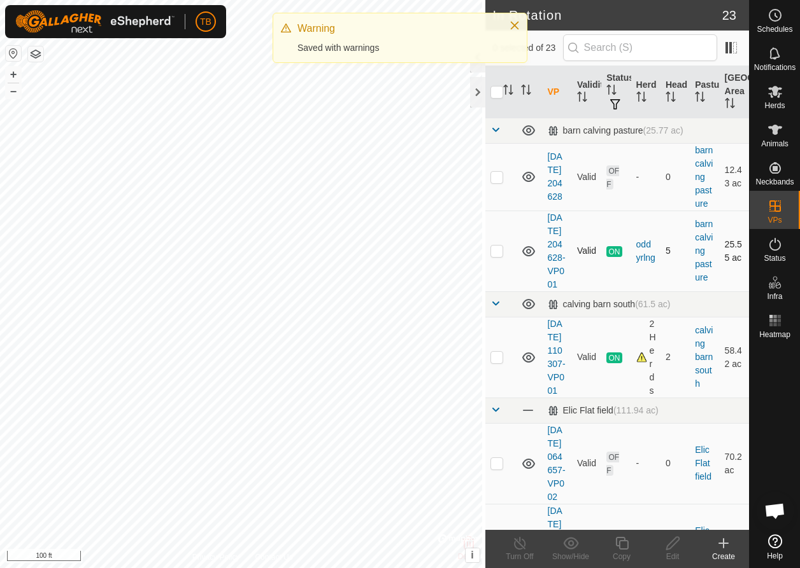
click at [627, 225] on div "In Rotation 23 0 selected of 23 VP Validity Status Herd Head Pasture [GEOGRAPHI…" at bounding box center [374, 284] width 749 height 568
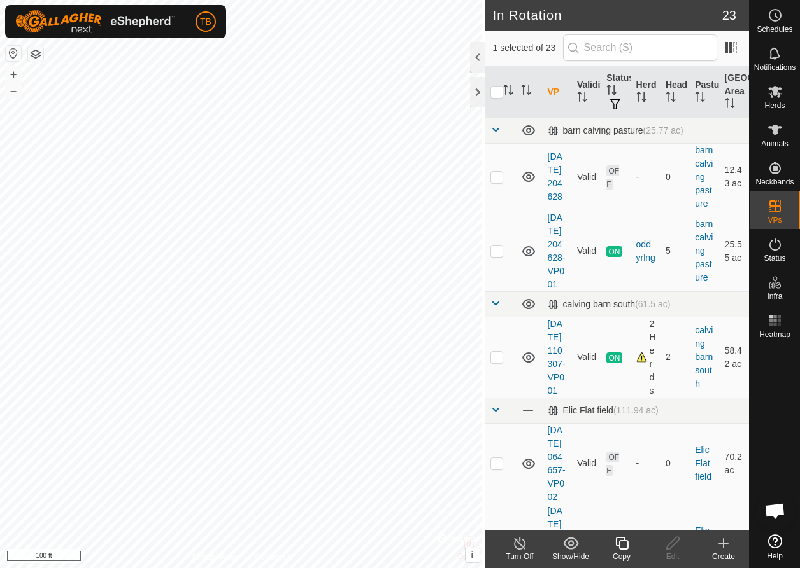
checkbox input "false"
checkbox input "true"
click at [679, 99] on es-mob-svg-icon at bounding box center [774, 91] width 23 height 20
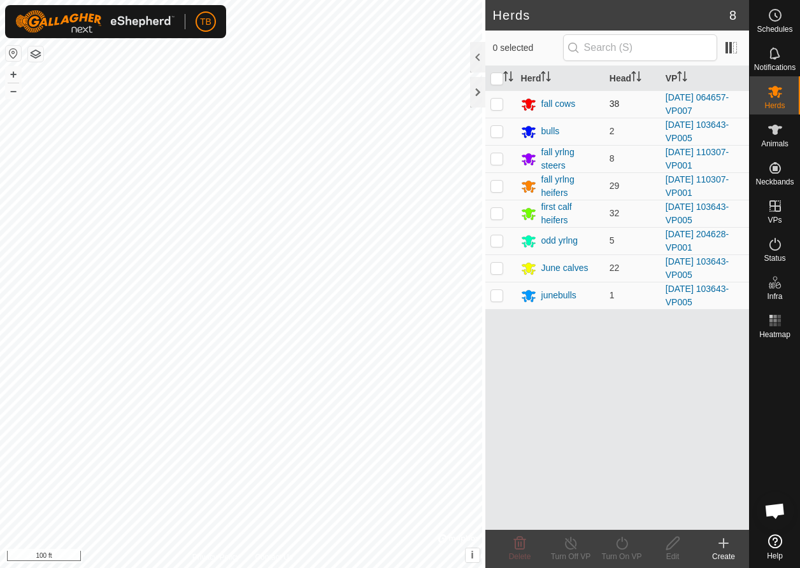
click at [499, 103] on p-checkbox at bounding box center [496, 104] width 13 height 10
checkbox input "true"
click at [626, 225] on icon at bounding box center [621, 543] width 11 height 13
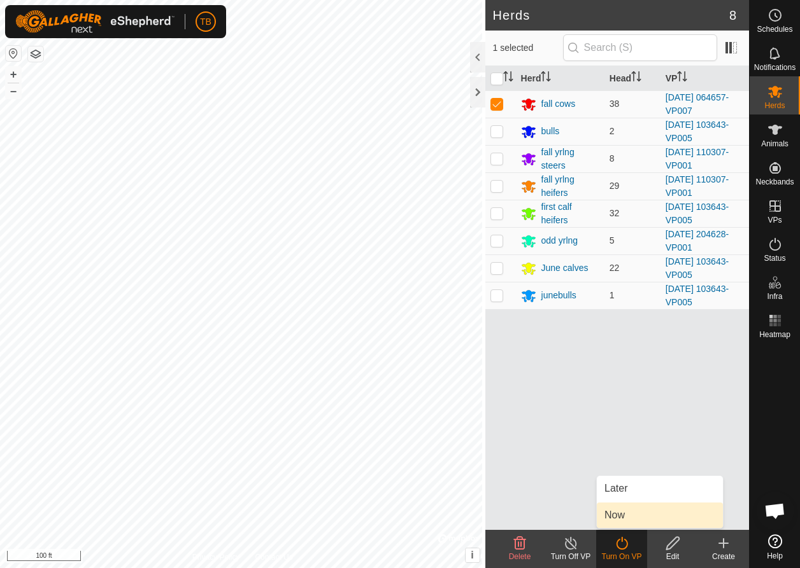
click at [608, 225] on link "Now" at bounding box center [659, 515] width 126 height 25
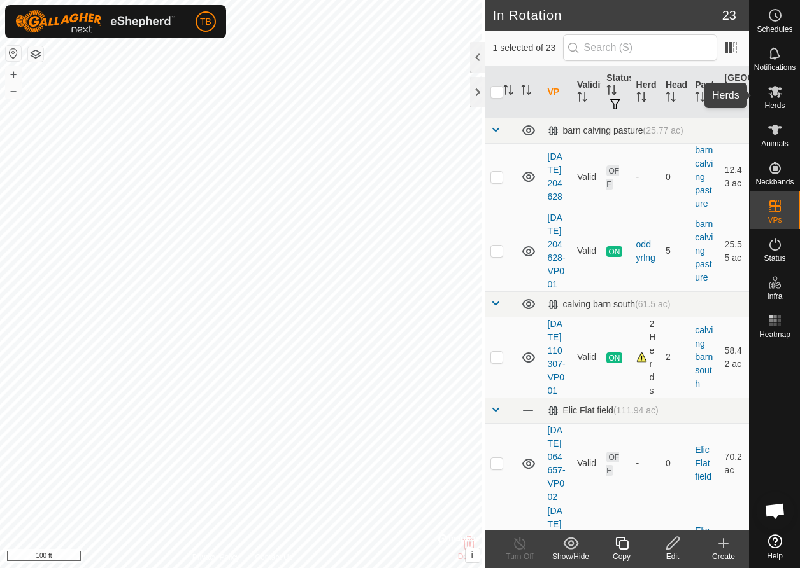
click at [679, 89] on icon at bounding box center [775, 92] width 14 height 12
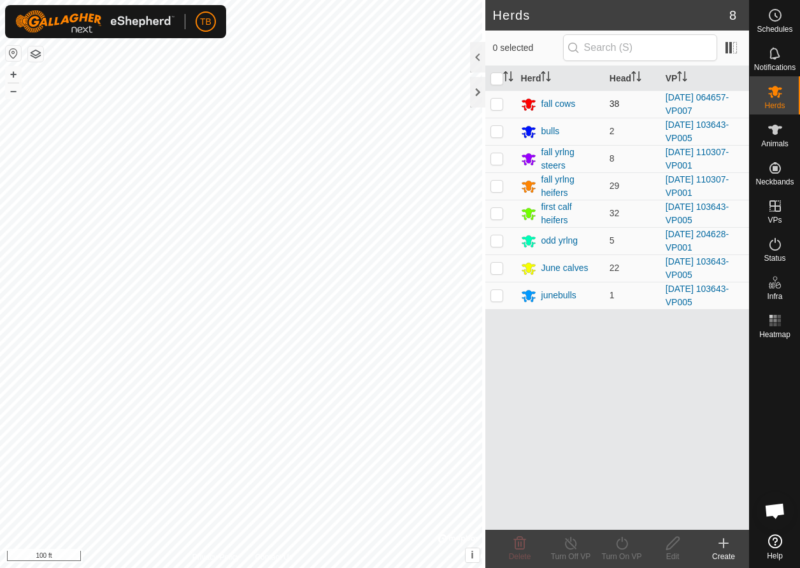
click at [493, 101] on p-checkbox at bounding box center [496, 104] width 13 height 10
checkbox input "true"
click at [627, 225] on icon at bounding box center [622, 543] width 16 height 15
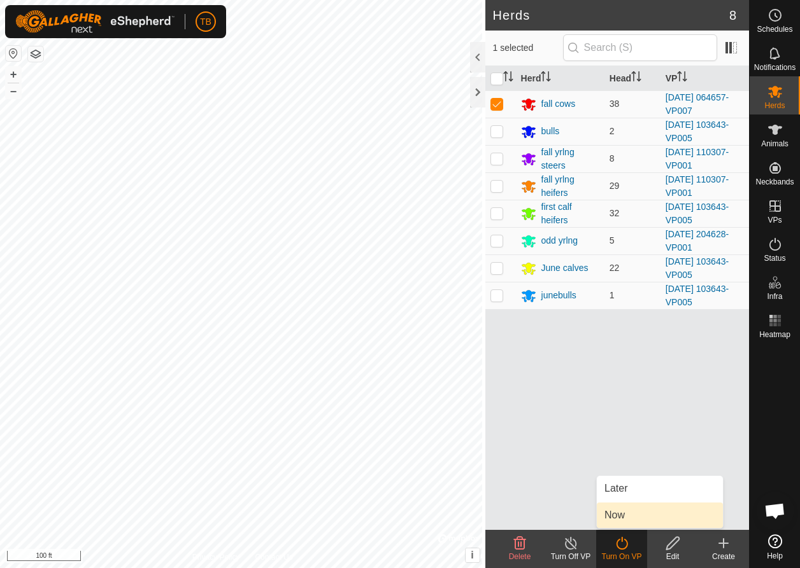
click at [617, 225] on link "Now" at bounding box center [659, 515] width 126 height 25
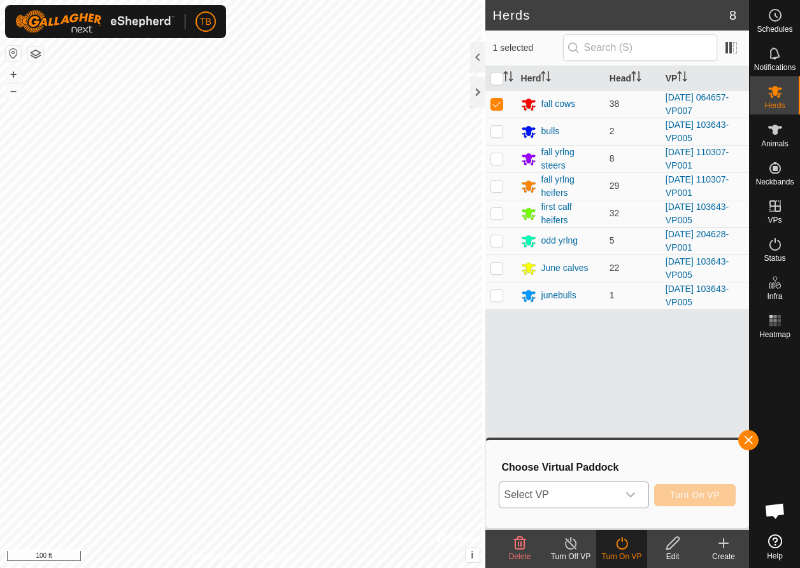
click at [628, 225] on icon "dropdown trigger" at bounding box center [630, 495] width 10 height 10
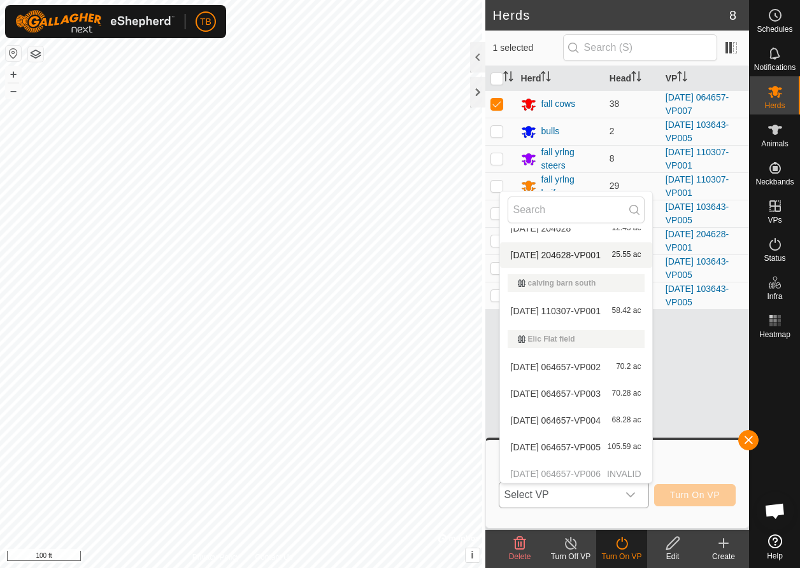
scroll to position [236, 0]
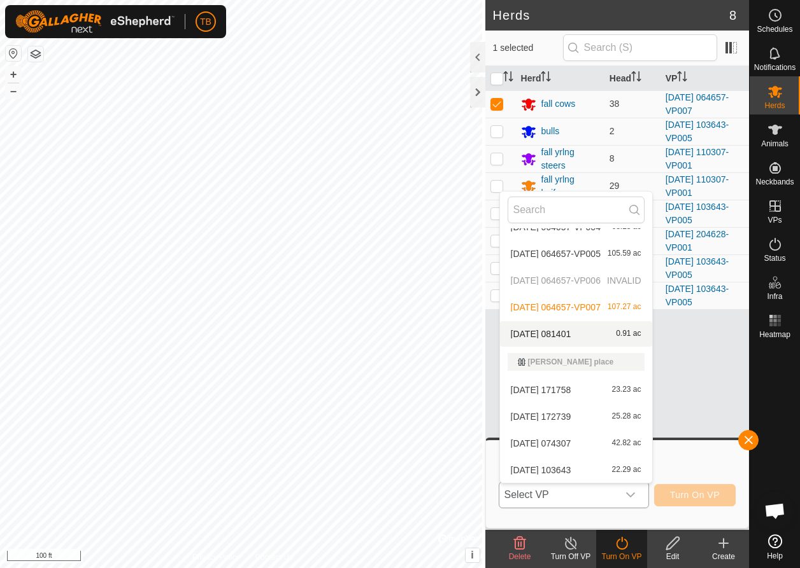
click at [560, 225] on li "[DATE] 081401 0.91 ac" at bounding box center [576, 333] width 152 height 25
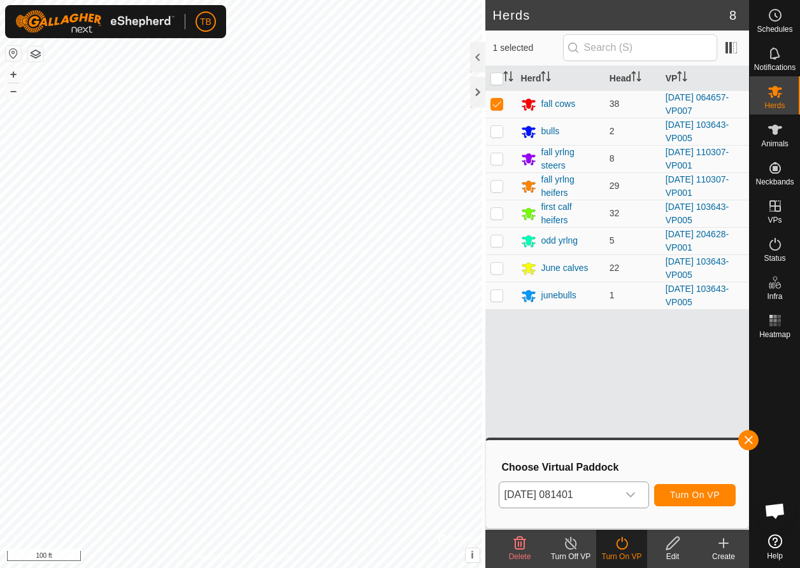
click at [679, 225] on button "Turn On VP" at bounding box center [694, 495] width 81 height 22
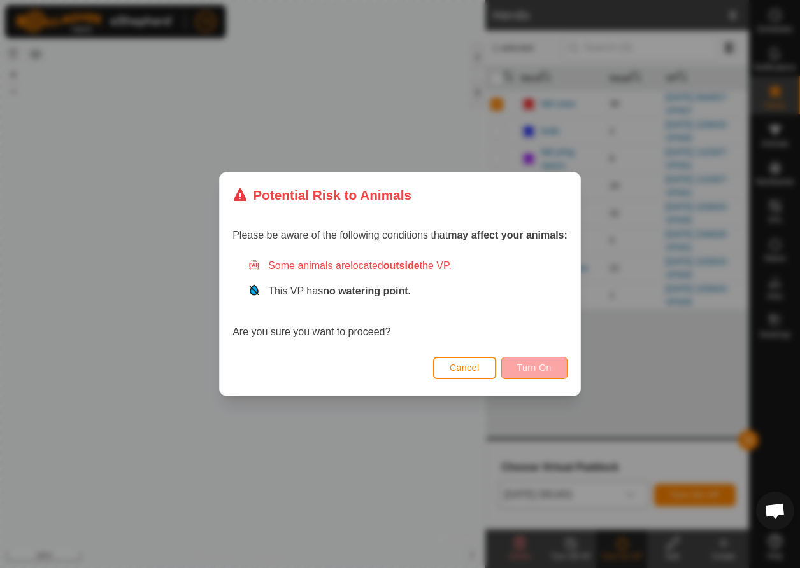
click at [534, 225] on span "Turn On" at bounding box center [534, 368] width 34 height 10
